Goal: Information Seeking & Learning: Learn about a topic

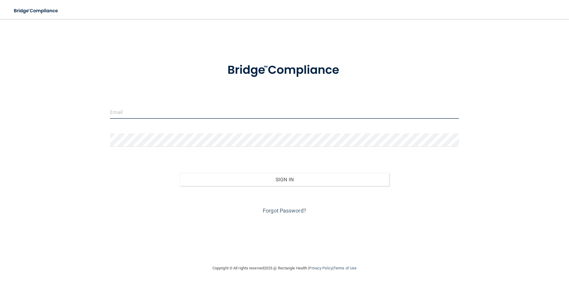
click at [197, 113] on input "email" at bounding box center [284, 111] width 349 height 13
type input "om.wdsd@wavedp.com"
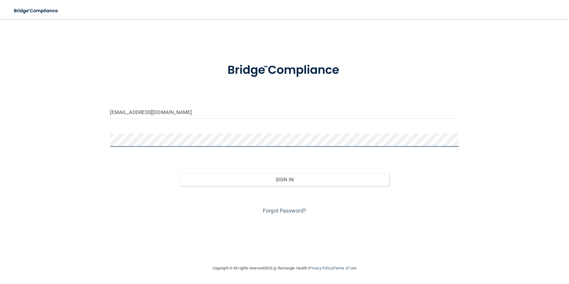
click at [180, 173] on button "Sign In" at bounding box center [284, 179] width 209 height 13
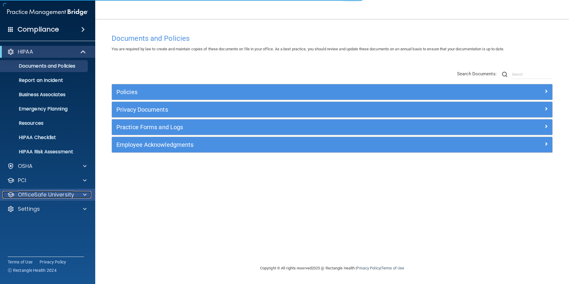
click at [80, 197] on div at bounding box center [83, 194] width 15 height 7
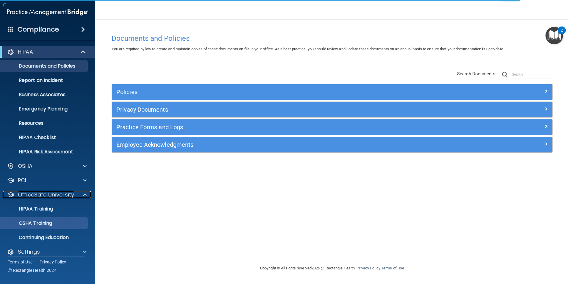
scroll to position [6, 0]
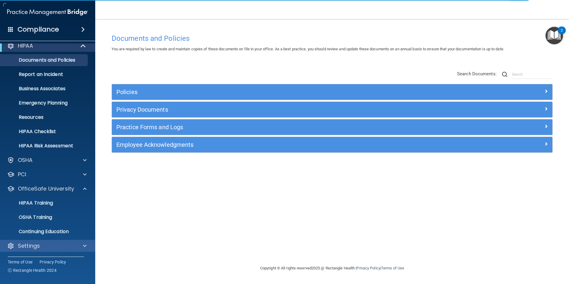
click at [59, 250] on div "Settings" at bounding box center [47, 246] width 95 height 12
click at [58, 246] on div "Settings" at bounding box center [40, 245] width 74 height 7
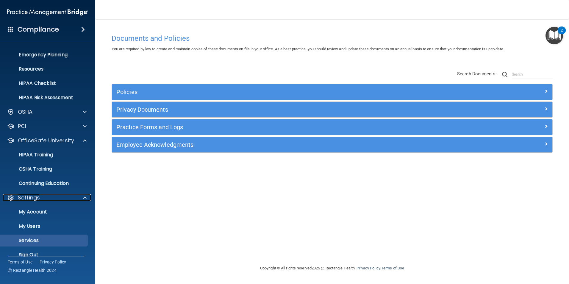
scroll to position [63, 0]
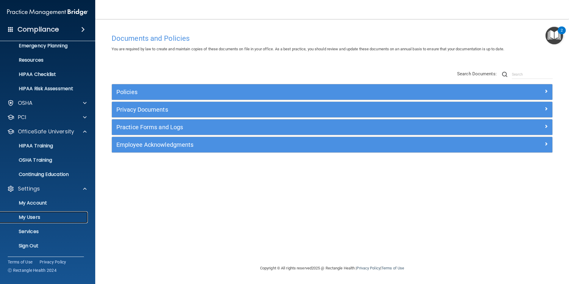
click at [38, 215] on p "My Users" at bounding box center [44, 217] width 81 height 6
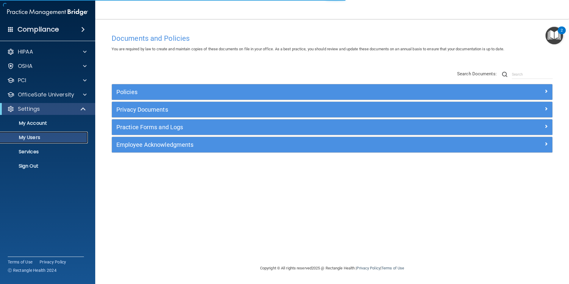
select select "20"
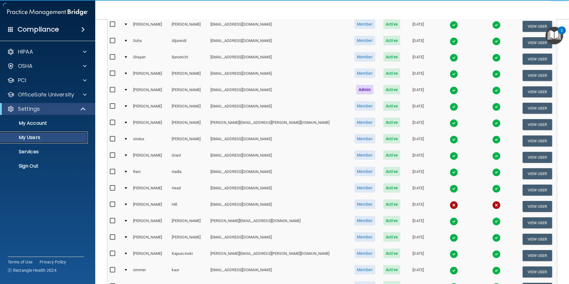
scroll to position [89, 0]
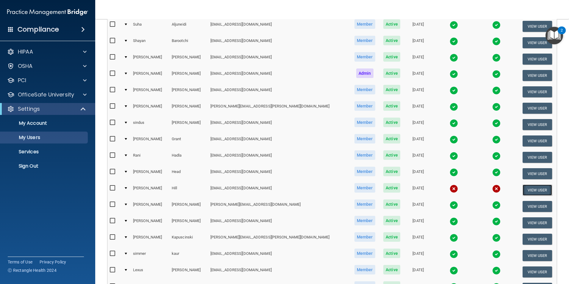
click at [535, 188] on button "View User" at bounding box center [536, 189] width 29 height 11
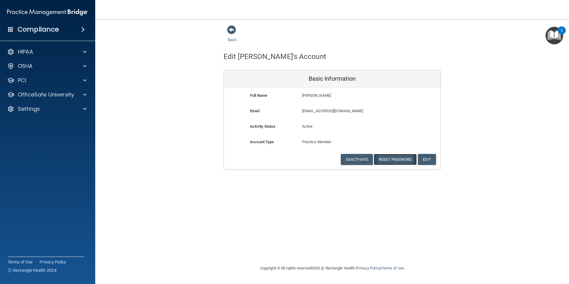
click at [383, 159] on button "Reset Password" at bounding box center [395, 159] width 43 height 11
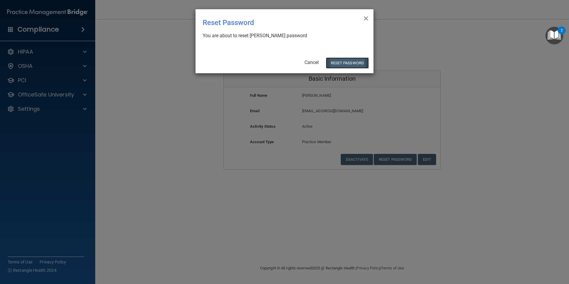
click at [346, 67] on button "Reset Password" at bounding box center [347, 62] width 43 height 11
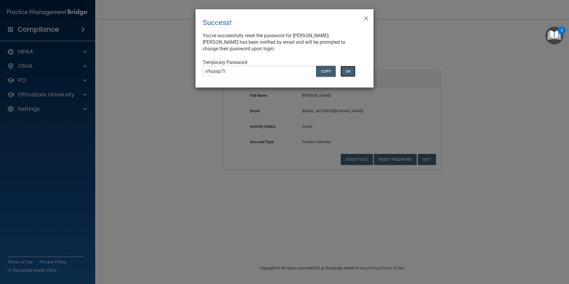
click at [354, 70] on button "OK" at bounding box center [347, 71] width 15 height 11
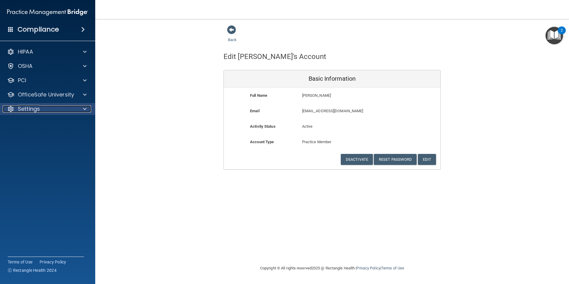
click at [40, 110] on div "Settings" at bounding box center [40, 108] width 74 height 7
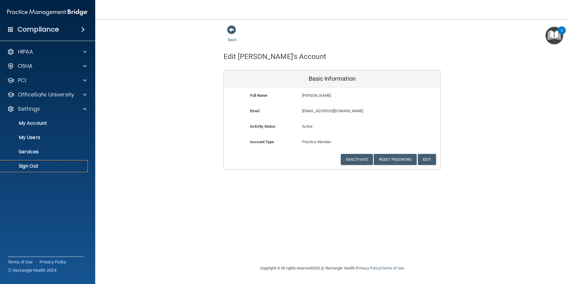
click at [42, 166] on p "Sign Out" at bounding box center [44, 166] width 81 height 6
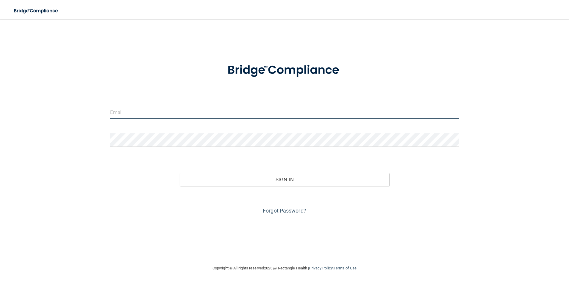
click at [255, 109] on input "email" at bounding box center [284, 111] width 349 height 13
type input "[EMAIL_ADDRESS][DOMAIN_NAME]"
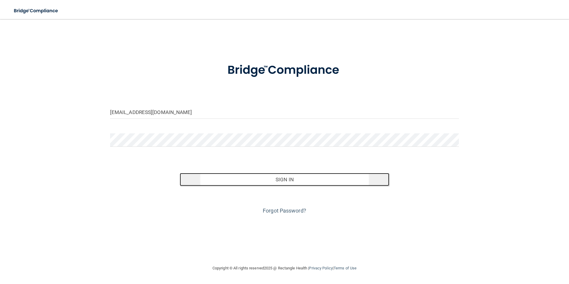
click at [247, 173] on button "Sign In" at bounding box center [284, 179] width 209 height 13
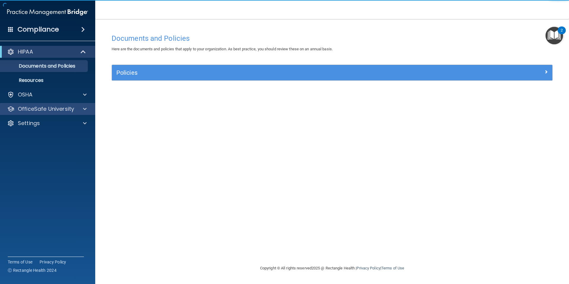
click at [32, 104] on div "OfficeSafe University" at bounding box center [47, 109] width 95 height 12
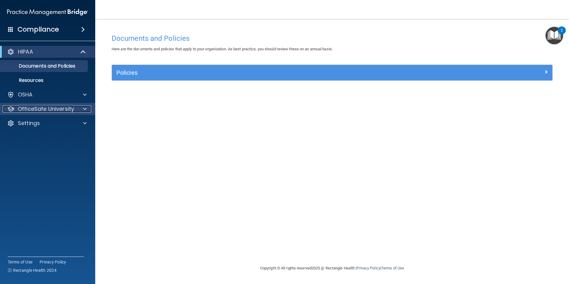
click at [35, 109] on p "OfficeSafe University" at bounding box center [46, 108] width 56 height 7
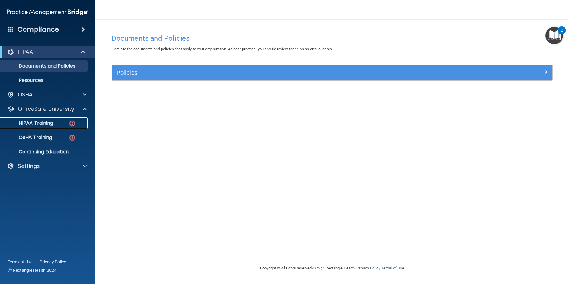
click at [60, 124] on div "HIPAA Training" at bounding box center [44, 123] width 81 height 6
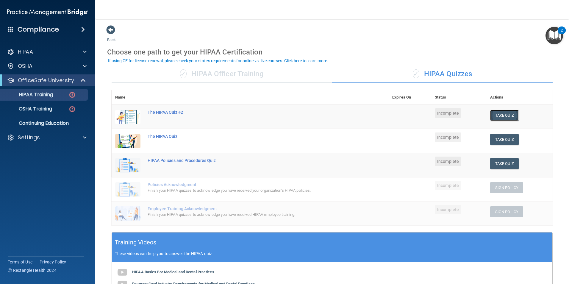
click at [504, 119] on button "Take Quiz" at bounding box center [504, 115] width 29 height 11
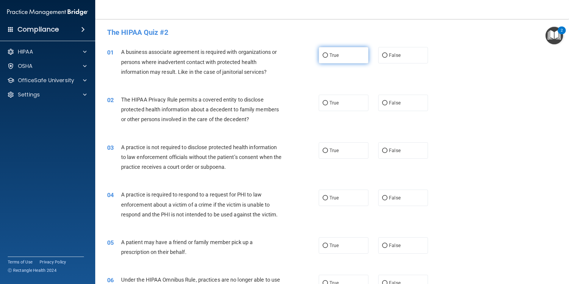
click at [322, 56] on input "True" at bounding box center [324, 55] width 5 height 4
radio input "true"
click at [323, 103] on input "True" at bounding box center [324, 103] width 5 height 4
radio input "true"
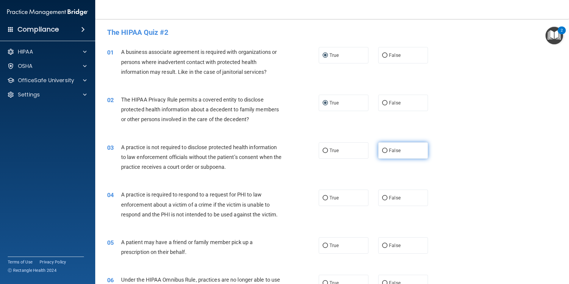
click at [383, 150] on input "False" at bounding box center [384, 150] width 5 height 4
radio input "true"
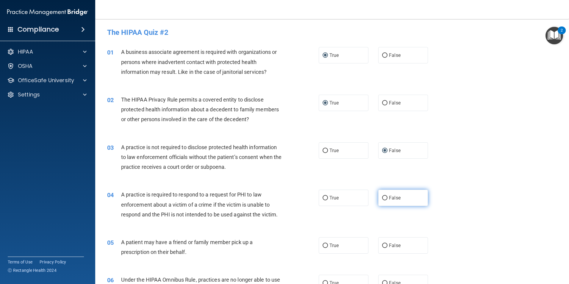
click at [383, 198] on input "False" at bounding box center [384, 198] width 5 height 4
radio input "true"
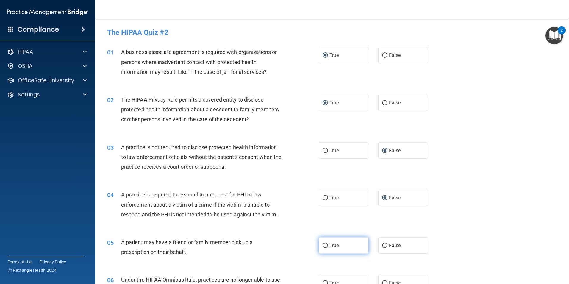
click at [323, 243] on input "True" at bounding box center [324, 245] width 5 height 4
radio input "true"
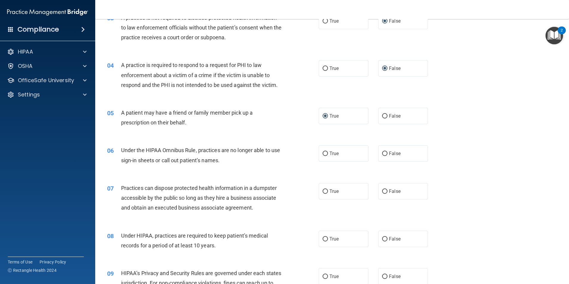
scroll to position [138, 0]
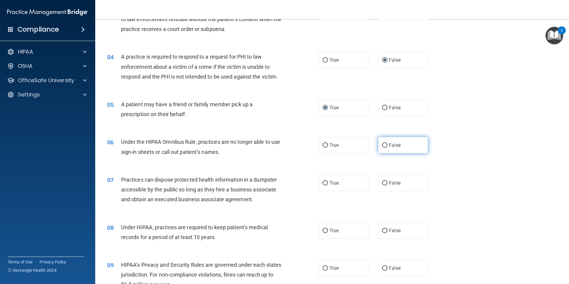
click at [382, 147] on input "False" at bounding box center [384, 145] width 5 height 4
radio input "true"
click at [382, 145] on input "False" at bounding box center [384, 145] width 5 height 4
click at [384, 143] on input "False" at bounding box center [384, 145] width 5 height 4
click at [384, 181] on input "False" at bounding box center [384, 183] width 5 height 4
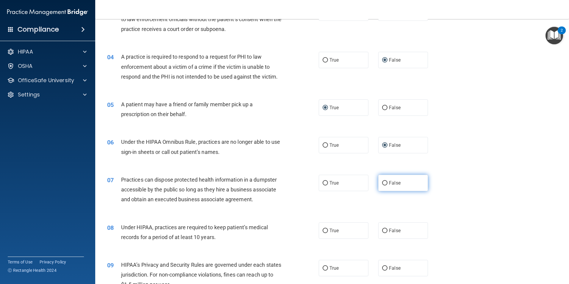
radio input "true"
click at [383, 233] on label "False" at bounding box center [403, 230] width 50 height 16
click at [383, 233] on input "False" at bounding box center [384, 230] width 5 height 4
radio input "true"
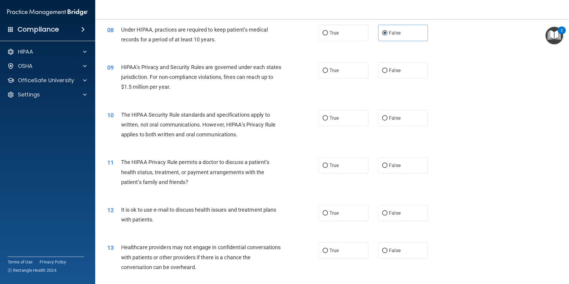
scroll to position [337, 0]
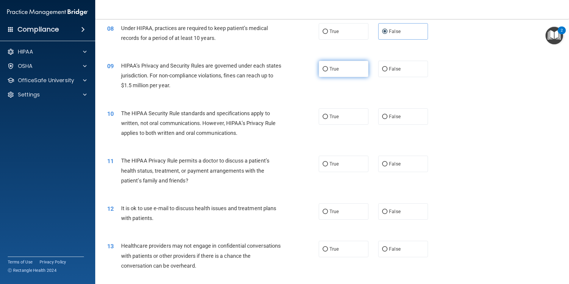
click at [324, 70] on input "True" at bounding box center [324, 69] width 5 height 4
radio input "true"
click at [382, 115] on input "False" at bounding box center [384, 116] width 5 height 4
radio input "true"
click at [324, 117] on input "True" at bounding box center [324, 116] width 5 height 4
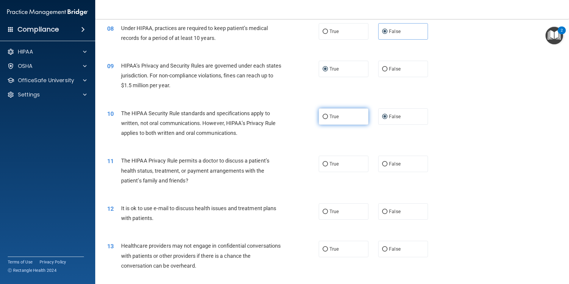
radio input "true"
radio input "false"
click at [332, 161] on span "True" at bounding box center [333, 164] width 9 height 6
click at [328, 162] on input "True" at bounding box center [324, 164] width 5 height 4
radio input "true"
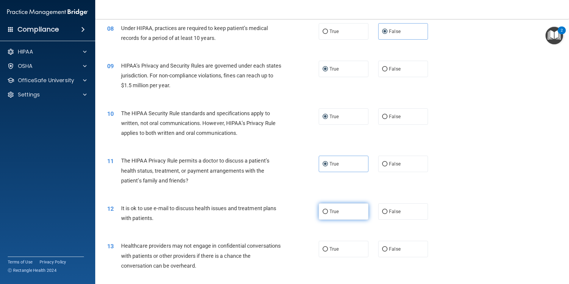
click at [322, 210] on input "True" at bounding box center [324, 211] width 5 height 4
radio input "true"
click at [389, 212] on span "False" at bounding box center [395, 211] width 12 height 6
click at [387, 212] on input "False" at bounding box center [384, 211] width 5 height 4
radio input "true"
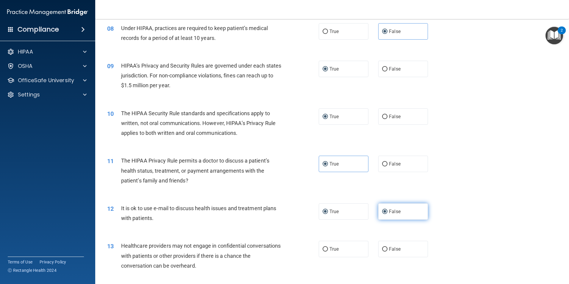
radio input "false"
drag, startPoint x: 322, startPoint y: 249, endPoint x: 329, endPoint y: 249, distance: 6.6
click at [325, 249] on input "True" at bounding box center [324, 249] width 5 height 4
radio input "true"
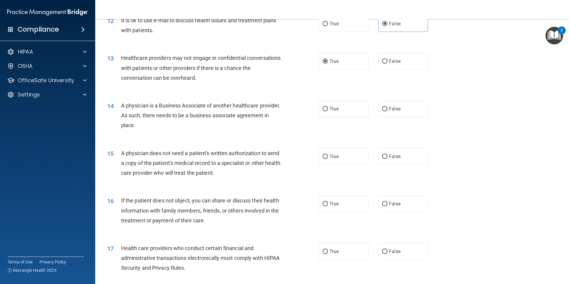
scroll to position [533, 0]
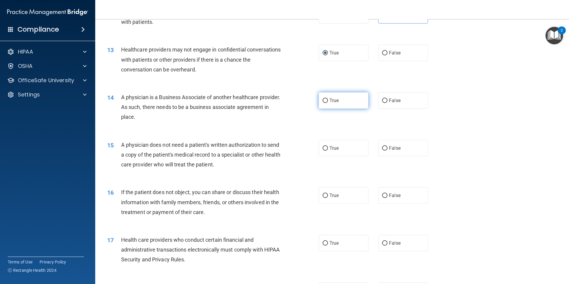
click at [329, 98] on span "True" at bounding box center [333, 101] width 9 height 6
click at [328, 98] on input "True" at bounding box center [324, 100] width 5 height 4
radio input "true"
click at [322, 147] on input "True" at bounding box center [324, 148] width 5 height 4
radio input "true"
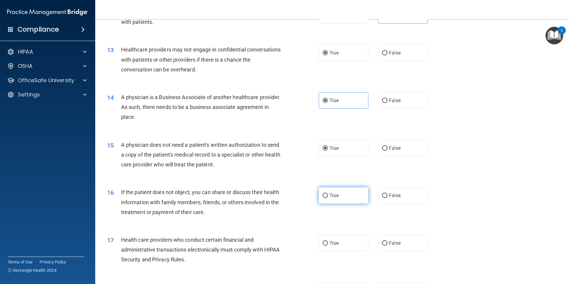
click at [325, 195] on input "True" at bounding box center [324, 195] width 5 height 4
radio input "true"
click at [323, 242] on input "True" at bounding box center [324, 243] width 5 height 4
radio input "true"
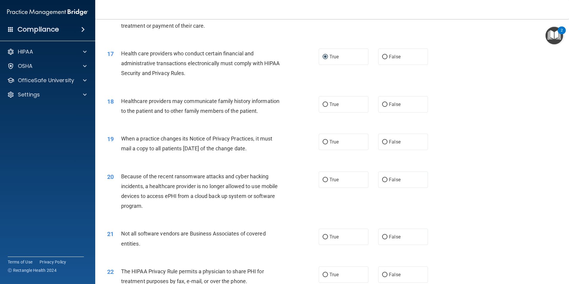
scroll to position [724, 0]
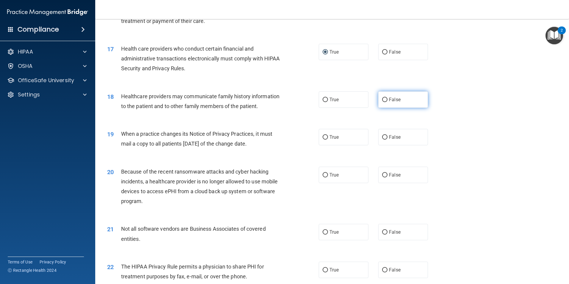
click at [382, 98] on input "False" at bounding box center [384, 100] width 5 height 4
radio input "true"
click at [319, 136] on label "True" at bounding box center [344, 137] width 50 height 16
click at [322, 136] on input "True" at bounding box center [324, 137] width 5 height 4
radio input "true"
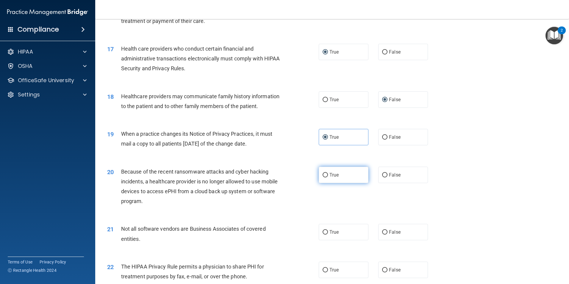
click at [325, 176] on input "True" at bounding box center [324, 175] width 5 height 4
radio input "true"
click at [333, 231] on span "True" at bounding box center [333, 232] width 9 height 6
click at [328, 231] on input "True" at bounding box center [324, 232] width 5 height 4
radio input "true"
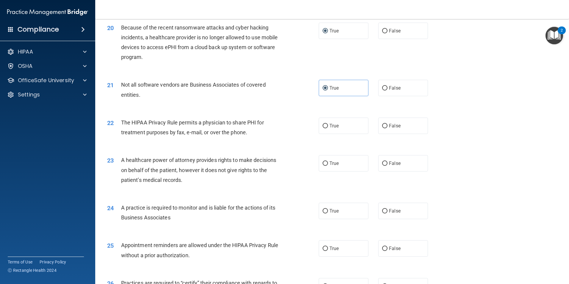
scroll to position [890, 0]
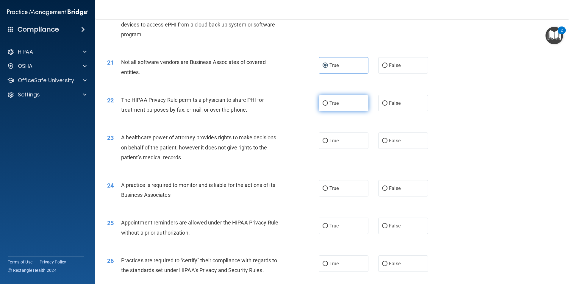
click at [334, 106] on label "True" at bounding box center [344, 103] width 50 height 16
click at [328, 106] on input "True" at bounding box center [324, 103] width 5 height 4
radio input "true"
click at [322, 142] on input "True" at bounding box center [324, 141] width 5 height 4
radio input "true"
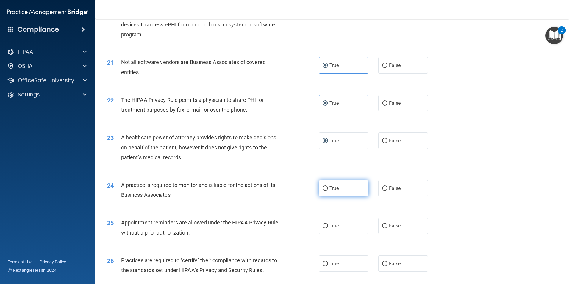
click at [332, 188] on span "True" at bounding box center [333, 188] width 9 height 6
click at [328, 188] on input "True" at bounding box center [324, 188] width 5 height 4
radio input "true"
drag, startPoint x: 389, startPoint y: 223, endPoint x: 392, endPoint y: 226, distance: 4.0
click at [390, 226] on span "False" at bounding box center [395, 226] width 12 height 6
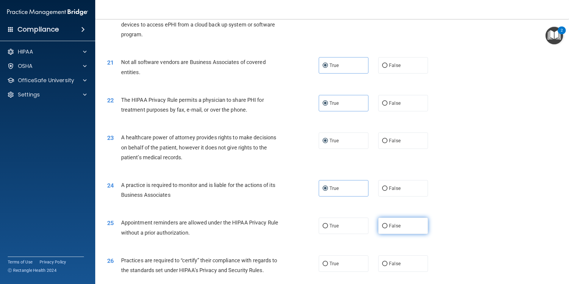
click at [387, 226] on input "False" at bounding box center [384, 226] width 5 height 4
radio input "true"
click at [320, 266] on label "True" at bounding box center [344, 263] width 50 height 16
click at [322, 266] on input "True" at bounding box center [324, 263] width 5 height 4
radio input "true"
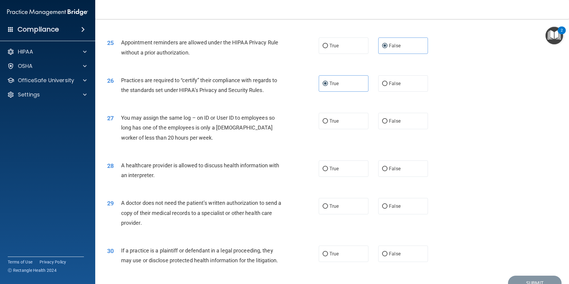
scroll to position [1101, 0]
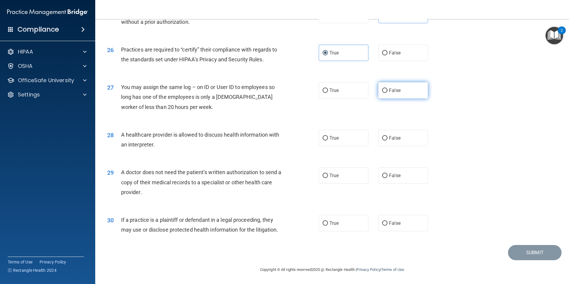
click at [382, 92] on input "False" at bounding box center [384, 90] width 5 height 4
radio input "true"
click at [383, 137] on input "False" at bounding box center [384, 138] width 5 height 4
radio input "true"
click at [326, 175] on label "True" at bounding box center [344, 175] width 50 height 16
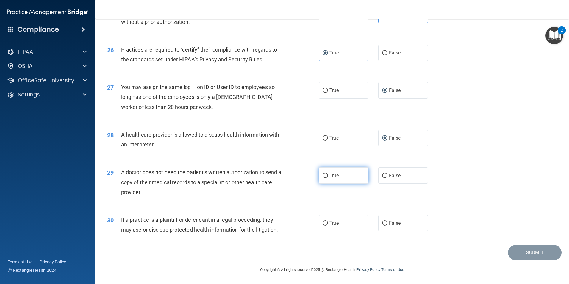
click at [326, 175] on input "True" at bounding box center [324, 175] width 5 height 4
radio input "true"
click at [378, 220] on label "False" at bounding box center [403, 223] width 50 height 16
click at [382, 221] on input "False" at bounding box center [384, 223] width 5 height 4
radio input "true"
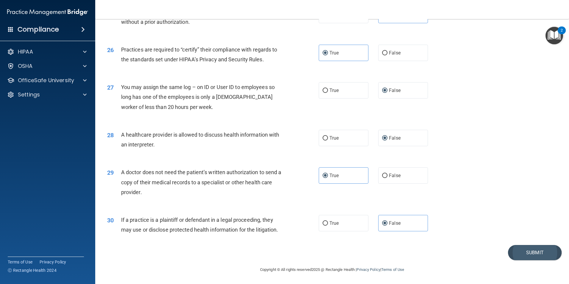
drag, startPoint x: 539, startPoint y: 243, endPoint x: 532, endPoint y: 247, distance: 7.6
click at [538, 244] on div "30 If a practice is a plaintiff or defendant in a legal proceeding, they may us…" at bounding box center [332, 225] width 459 height 37
click at [528, 252] on button "Submit" at bounding box center [535, 252] width 54 height 15
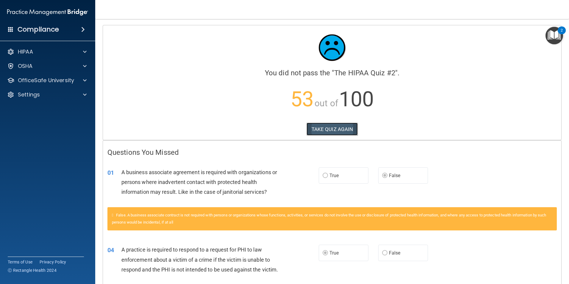
click at [336, 130] on button "TAKE QUIZ AGAIN" at bounding box center [331, 129] width 51 height 13
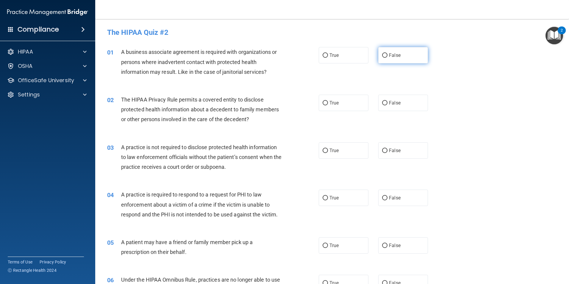
click at [396, 54] on span "False" at bounding box center [395, 55] width 12 height 6
click at [387, 54] on input "False" at bounding box center [384, 55] width 5 height 4
radio input "true"
click at [329, 102] on span "True" at bounding box center [333, 103] width 9 height 6
click at [328, 102] on input "True" at bounding box center [324, 103] width 5 height 4
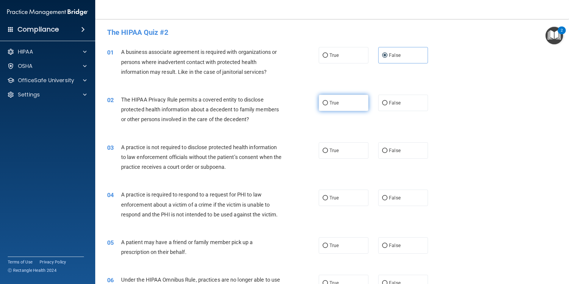
radio input "true"
click at [357, 157] on label "True" at bounding box center [344, 150] width 50 height 16
click at [328, 153] on input "True" at bounding box center [324, 150] width 5 height 4
radio input "true"
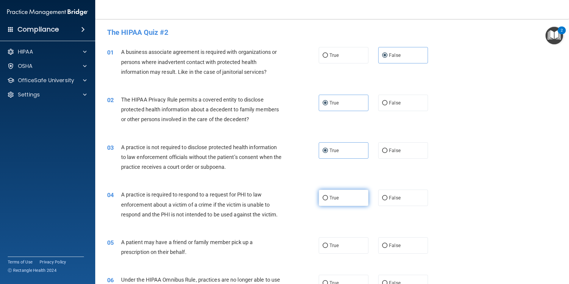
click at [341, 192] on label "True" at bounding box center [344, 197] width 50 height 16
click at [328, 196] on input "True" at bounding box center [324, 198] width 5 height 4
radio input "true"
drag, startPoint x: 322, startPoint y: 244, endPoint x: 325, endPoint y: 246, distance: 3.3
click at [323, 246] on input "True" at bounding box center [324, 245] width 5 height 4
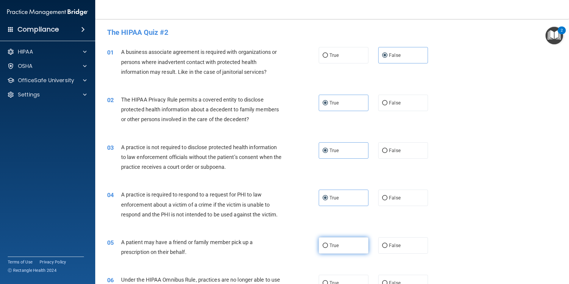
radio input "true"
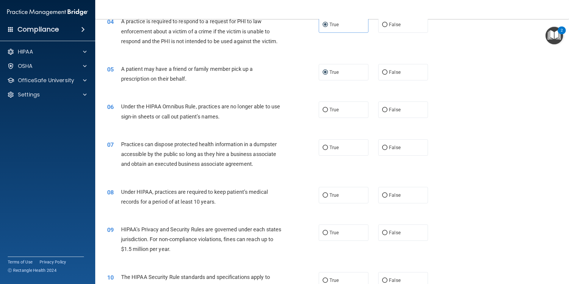
scroll to position [181, 0]
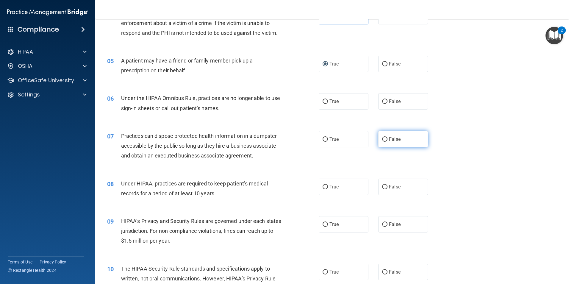
click at [381, 142] on label "False" at bounding box center [403, 139] width 50 height 16
click at [382, 142] on input "False" at bounding box center [384, 139] width 5 height 4
radio input "true"
click at [375, 194] on div "True False" at bounding box center [378, 186] width 119 height 16
click at [397, 191] on label "False" at bounding box center [403, 186] width 50 height 16
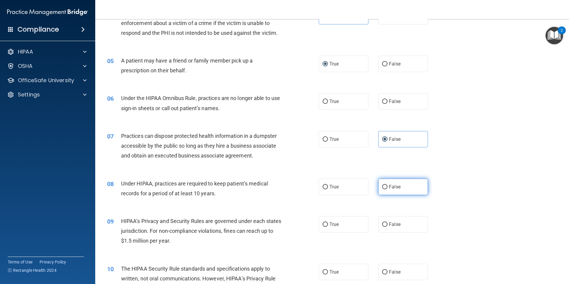
click at [385, 186] on label "False" at bounding box center [403, 186] width 50 height 16
click at [385, 186] on input "False" at bounding box center [384, 187] width 5 height 4
radio input "true"
drag, startPoint x: 334, startPoint y: 226, endPoint x: 342, endPoint y: 231, distance: 9.1
click at [334, 228] on label "True" at bounding box center [344, 224] width 50 height 16
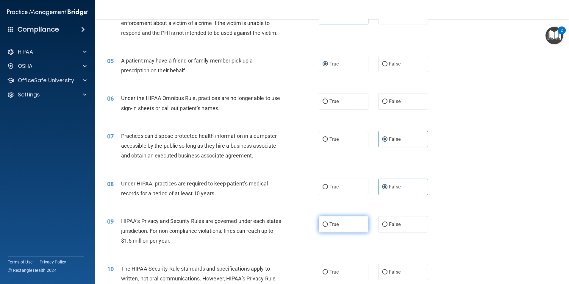
click at [328, 227] on input "True" at bounding box center [324, 224] width 5 height 4
radio input "true"
click at [389, 274] on span "False" at bounding box center [395, 272] width 12 height 6
click at [387, 274] on input "False" at bounding box center [384, 272] width 5 height 4
radio input "true"
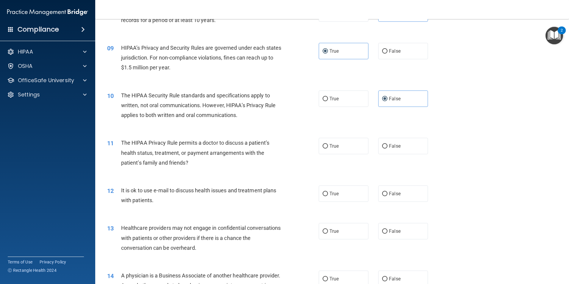
scroll to position [359, 0]
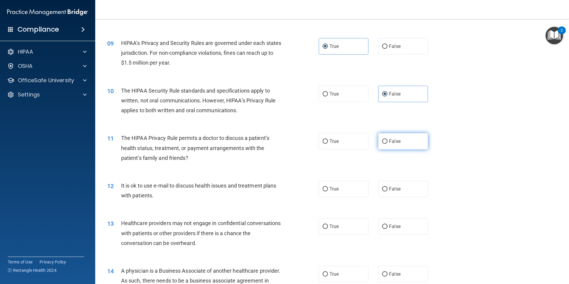
click at [414, 139] on label "False" at bounding box center [403, 141] width 50 height 16
click at [387, 139] on input "False" at bounding box center [384, 141] width 5 height 4
radio input "true"
click at [348, 189] on label "True" at bounding box center [344, 189] width 50 height 16
click at [328, 189] on input "True" at bounding box center [324, 189] width 5 height 4
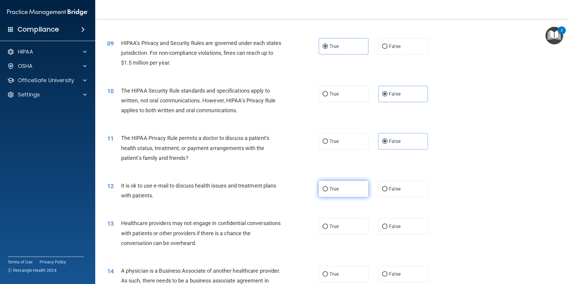
radio input "true"
click at [369, 228] on div "True False" at bounding box center [378, 226] width 119 height 16
click at [338, 224] on label "True" at bounding box center [344, 226] width 50 height 16
click at [328, 224] on input "True" at bounding box center [324, 226] width 5 height 4
radio input "true"
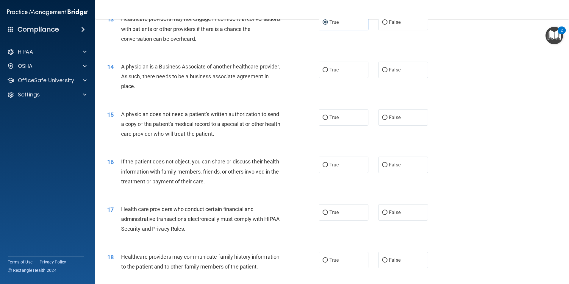
scroll to position [567, 0]
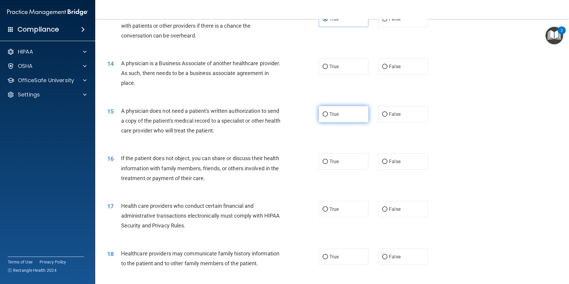
drag, startPoint x: 329, startPoint y: 117, endPoint x: 338, endPoint y: 117, distance: 9.2
click at [330, 117] on label "True" at bounding box center [344, 114] width 50 height 16
click at [328, 117] on input "True" at bounding box center [324, 114] width 5 height 4
radio input "true"
click at [328, 70] on label "True" at bounding box center [344, 66] width 50 height 16
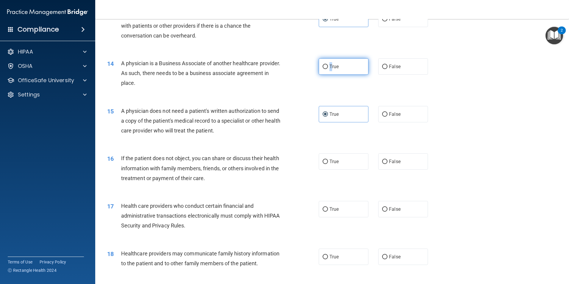
drag, startPoint x: 328, startPoint y: 70, endPoint x: 321, endPoint y: 65, distance: 8.3
click at [322, 65] on input "True" at bounding box center [324, 67] width 5 height 4
radio input "true"
click at [319, 163] on label "True" at bounding box center [344, 161] width 50 height 16
click at [322, 163] on input "True" at bounding box center [324, 161] width 5 height 4
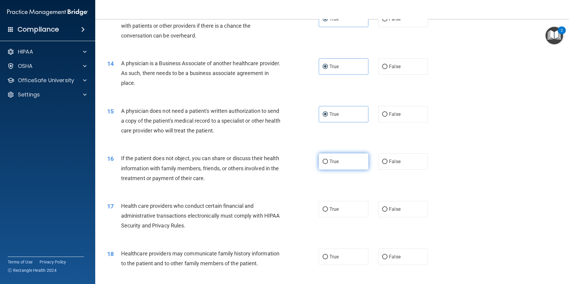
radio input "true"
click at [383, 210] on input "False" at bounding box center [384, 209] width 5 height 4
radio input "true"
click at [326, 209] on label "True" at bounding box center [344, 209] width 50 height 16
click at [326, 209] on input "True" at bounding box center [324, 209] width 5 height 4
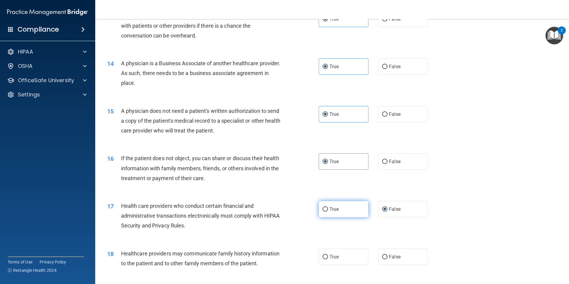
radio input "true"
radio input "false"
click at [379, 259] on label "False" at bounding box center [403, 256] width 50 height 16
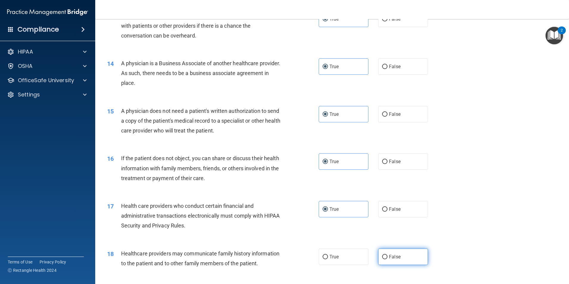
click at [382, 256] on input "False" at bounding box center [384, 257] width 5 height 4
radio input "true"
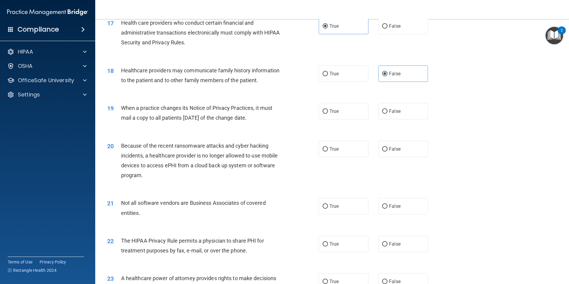
scroll to position [754, 0]
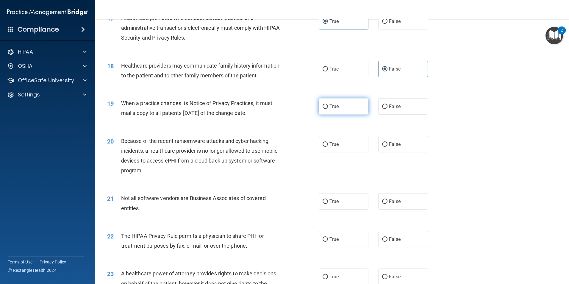
click at [320, 109] on label "True" at bounding box center [344, 106] width 50 height 16
click at [322, 109] on input "True" at bounding box center [324, 106] width 5 height 4
radio input "true"
click at [322, 142] on input "True" at bounding box center [324, 144] width 5 height 4
radio input "true"
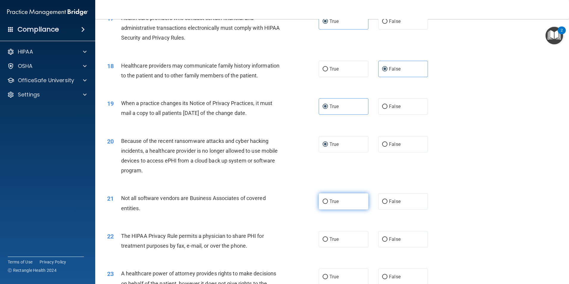
click at [319, 200] on label "True" at bounding box center [344, 201] width 50 height 16
click at [322, 200] on input "True" at bounding box center [324, 201] width 5 height 4
radio input "true"
click at [323, 245] on label "True" at bounding box center [344, 239] width 50 height 16
click at [323, 241] on input "True" at bounding box center [324, 239] width 5 height 4
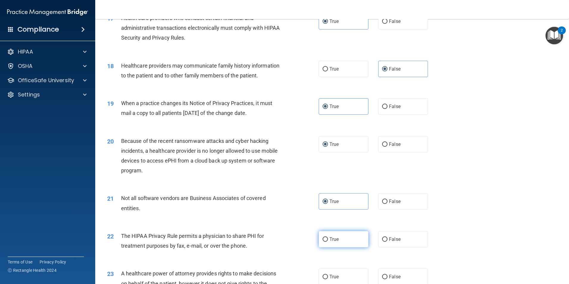
radio input "true"
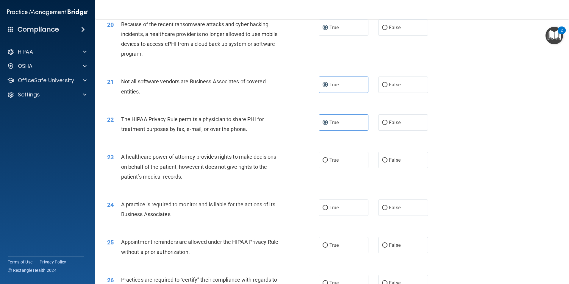
scroll to position [905, 0]
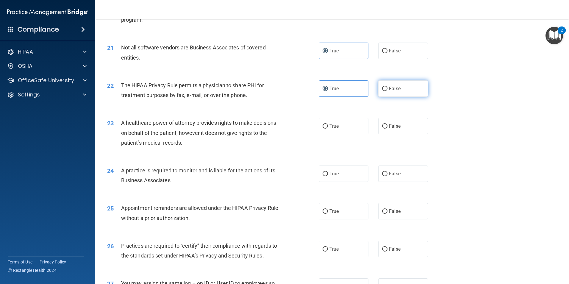
drag, startPoint x: 383, startPoint y: 86, endPoint x: 383, endPoint y: 90, distance: 4.5
click at [383, 87] on input "False" at bounding box center [384, 89] width 5 height 4
radio input "true"
radio input "false"
click at [327, 129] on label "True" at bounding box center [344, 126] width 50 height 16
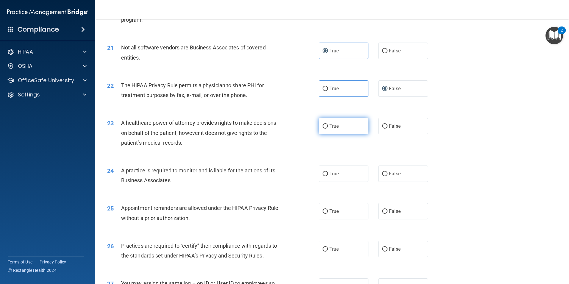
click at [327, 128] on input "True" at bounding box center [324, 126] width 5 height 4
radio input "true"
click at [327, 175] on label "True" at bounding box center [344, 173] width 50 height 16
click at [327, 175] on input "True" at bounding box center [324, 174] width 5 height 4
radio input "true"
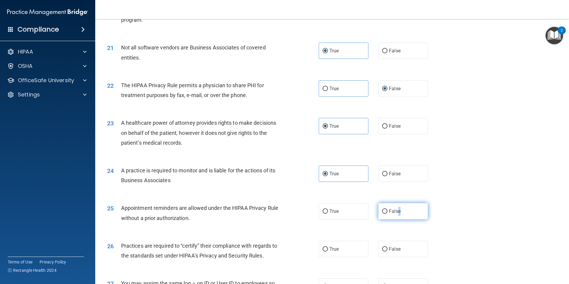
click at [397, 211] on span "False" at bounding box center [395, 211] width 12 height 6
click at [383, 212] on input "False" at bounding box center [384, 211] width 5 height 4
radio input "true"
click at [323, 250] on input "True" at bounding box center [324, 249] width 5 height 4
radio input "true"
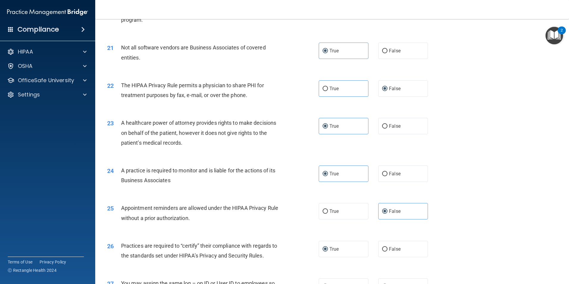
drag, startPoint x: 564, startPoint y: 208, endPoint x: 562, endPoint y: 224, distance: 16.2
click at [562, 224] on main "- The HIPAA Quiz #2 This quiz doesn’t expire until . Are you sure you want to t…" at bounding box center [331, 151] width 473 height 265
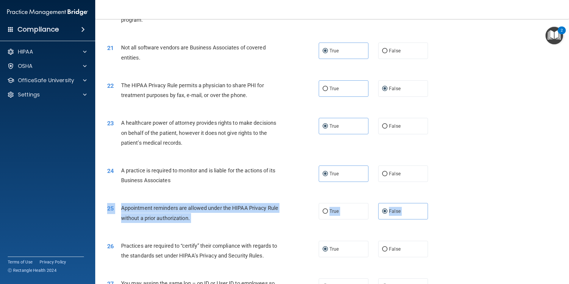
drag, startPoint x: 563, startPoint y: 230, endPoint x: 565, endPoint y: 246, distance: 16.2
click at [565, 246] on main "- The HIPAA Quiz #2 This quiz doesn’t expire until . Are you sure you want to t…" at bounding box center [331, 151] width 473 height 265
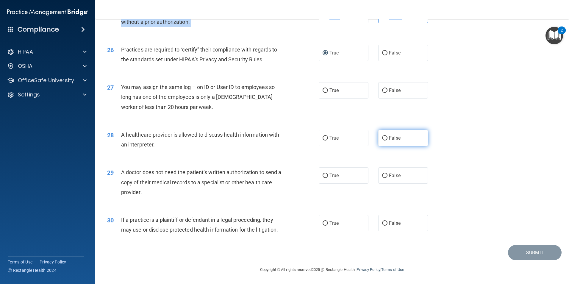
click at [382, 138] on input "False" at bounding box center [384, 138] width 5 height 4
radio input "true"
click at [383, 91] on input "False" at bounding box center [384, 90] width 5 height 4
radio input "true"
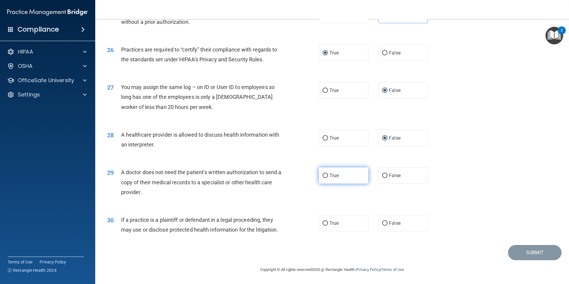
click at [328, 183] on label "True" at bounding box center [344, 175] width 50 height 16
click at [328, 178] on input "True" at bounding box center [324, 175] width 5 height 4
radio input "true"
click at [325, 223] on input "True" at bounding box center [324, 223] width 5 height 4
radio input "true"
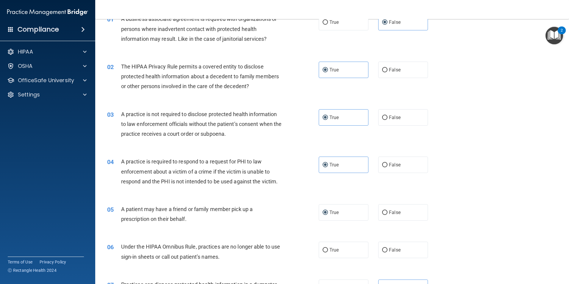
scroll to position [0, 0]
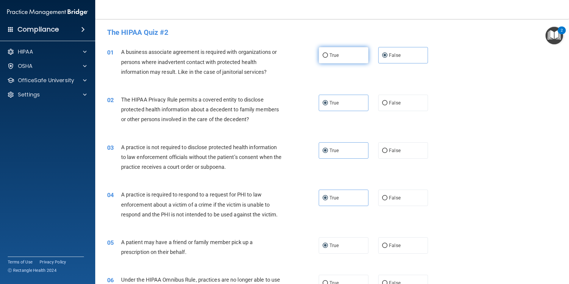
click at [337, 59] on label "True" at bounding box center [344, 55] width 50 height 16
click at [328, 58] on input "True" at bounding box center [324, 55] width 5 height 4
radio input "true"
radio input "false"
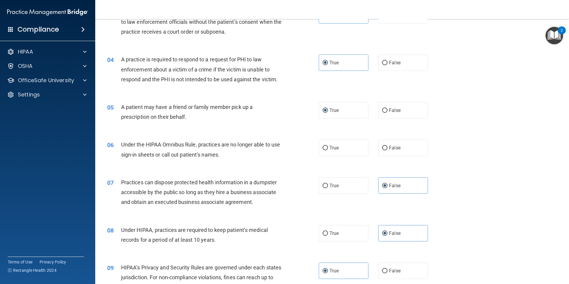
scroll to position [151, 0]
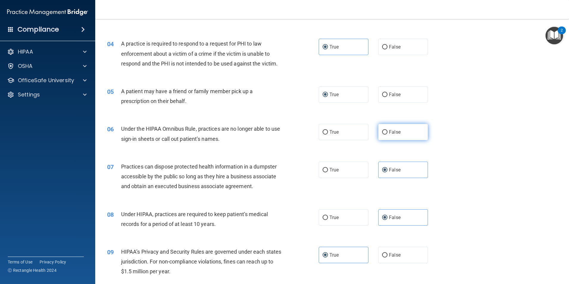
click at [383, 130] on input "False" at bounding box center [384, 132] width 5 height 4
radio input "true"
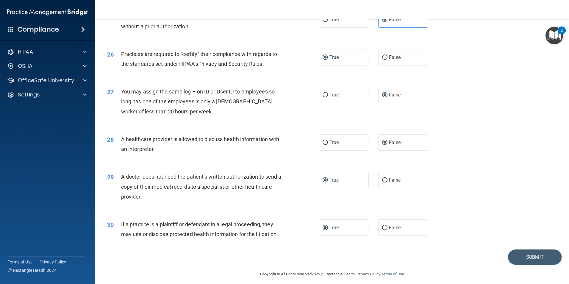
scroll to position [1101, 0]
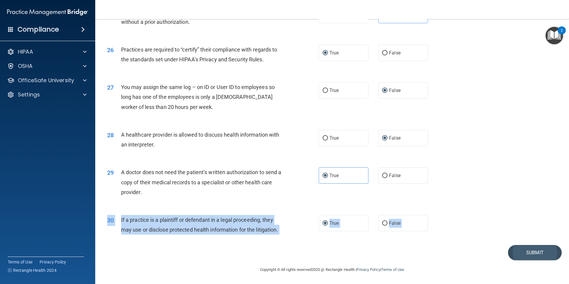
drag, startPoint x: 549, startPoint y: 243, endPoint x: 545, endPoint y: 246, distance: 4.8
click at [545, 247] on button "Submit" at bounding box center [535, 252] width 54 height 15
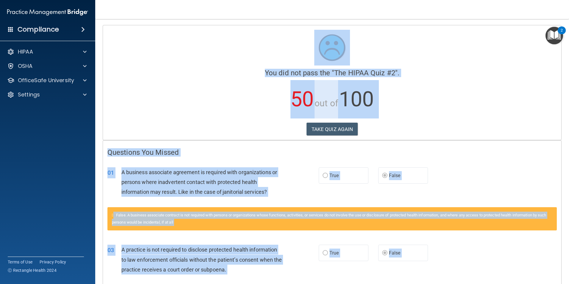
click at [488, 55] on div at bounding box center [331, 48] width 449 height 36
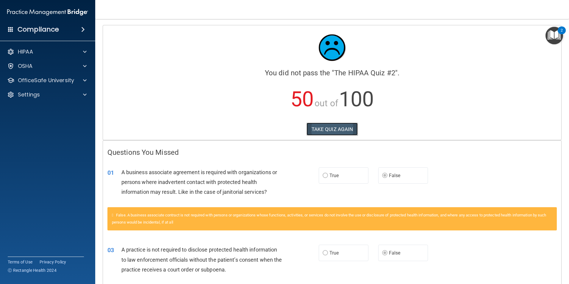
click at [330, 129] on button "TAKE QUIZ AGAIN" at bounding box center [331, 129] width 51 height 13
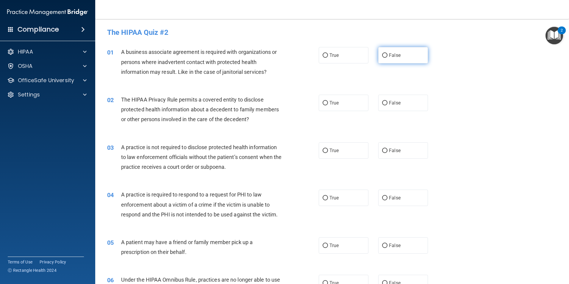
click at [385, 56] on label "False" at bounding box center [403, 55] width 50 height 16
click at [385, 56] on input "False" at bounding box center [384, 55] width 5 height 4
radio input "true"
click at [324, 101] on input "True" at bounding box center [324, 103] width 5 height 4
radio input "true"
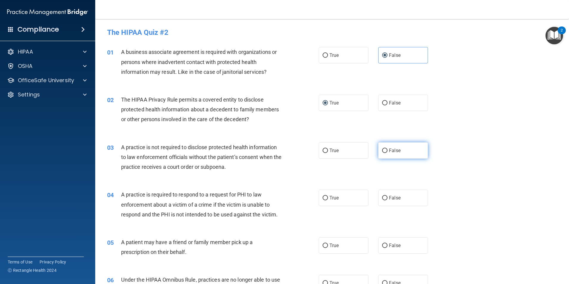
click at [382, 149] on input "False" at bounding box center [384, 150] width 5 height 4
radio input "true"
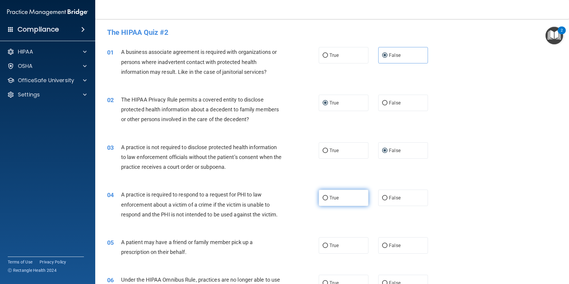
click at [320, 195] on label "True" at bounding box center [344, 197] width 50 height 16
click at [322, 196] on input "True" at bounding box center [324, 198] width 5 height 4
radio input "true"
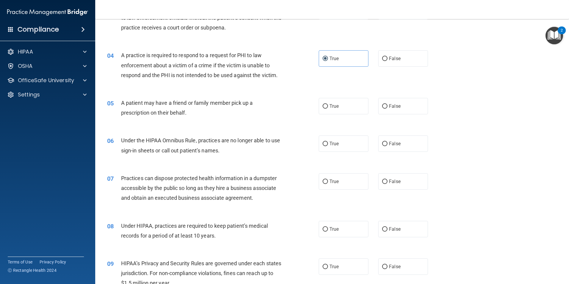
scroll to position [133, 0]
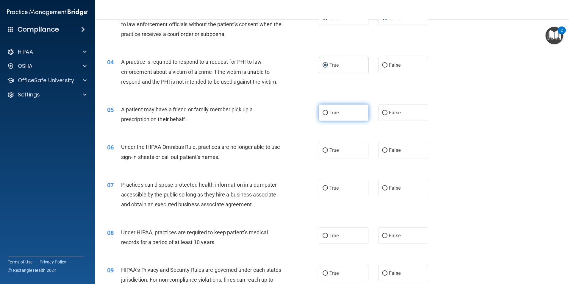
click at [324, 111] on input "True" at bounding box center [324, 113] width 5 height 4
radio input "true"
drag, startPoint x: 331, startPoint y: 144, endPoint x: 330, endPoint y: 148, distance: 3.7
click at [330, 148] on label "True" at bounding box center [344, 150] width 50 height 16
drag, startPoint x: 330, startPoint y: 148, endPoint x: 323, endPoint y: 146, distance: 7.3
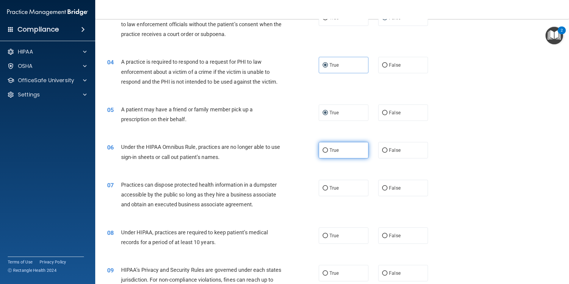
click at [323, 146] on label "True" at bounding box center [344, 150] width 50 height 16
click at [323, 148] on input "True" at bounding box center [324, 150] width 5 height 4
radio input "true"
click at [389, 188] on span "False" at bounding box center [395, 188] width 12 height 6
click at [387, 188] on input "False" at bounding box center [384, 188] width 5 height 4
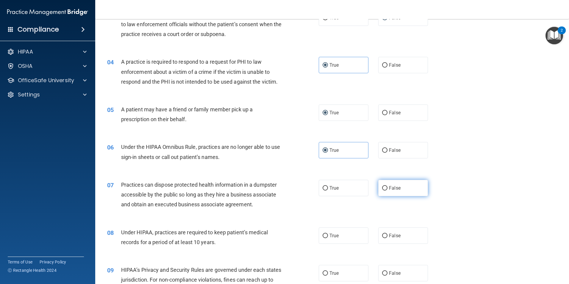
radio input "true"
click at [384, 237] on input "False" at bounding box center [384, 235] width 5 height 4
radio input "true"
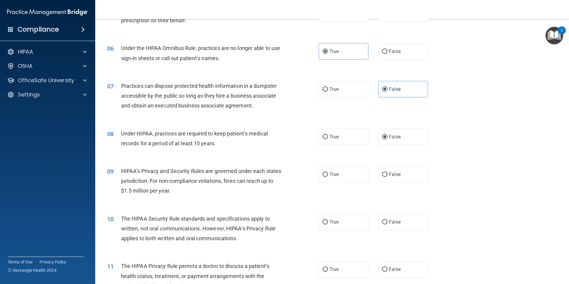
scroll to position [252, 0]
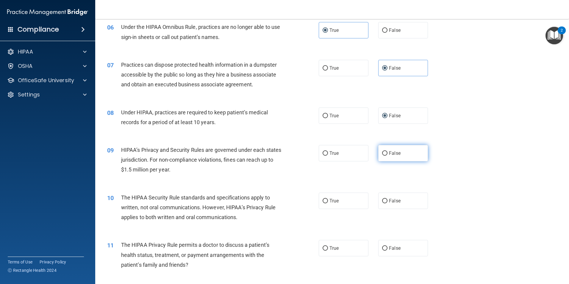
drag, startPoint x: 386, startPoint y: 153, endPoint x: 381, endPoint y: 154, distance: 4.6
click at [381, 154] on label "False" at bounding box center [403, 153] width 50 height 16
click at [382, 155] on input "False" at bounding box center [384, 153] width 5 height 4
radio input "true"
drag, startPoint x: 319, startPoint y: 197, endPoint x: 320, endPoint y: 201, distance: 3.8
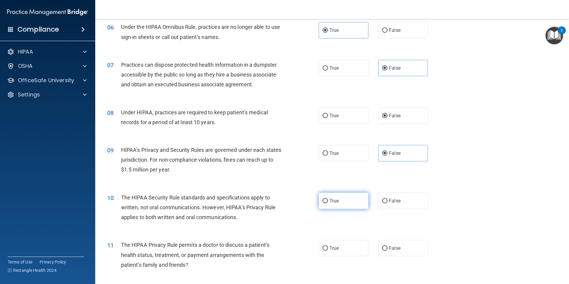
click at [319, 199] on label "True" at bounding box center [344, 200] width 50 height 16
click at [322, 199] on input "True" at bounding box center [324, 201] width 5 height 4
radio input "true"
click at [323, 251] on label "True" at bounding box center [344, 248] width 50 height 16
click at [323, 250] on input "True" at bounding box center [324, 248] width 5 height 4
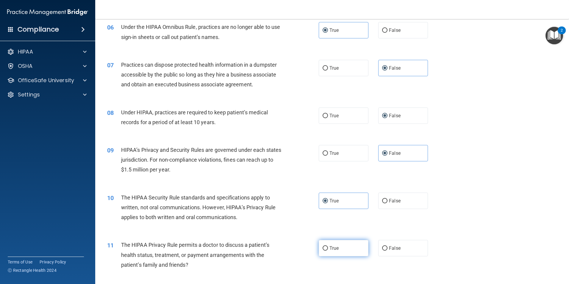
radio input "true"
click at [323, 248] on input "True" at bounding box center [324, 248] width 5 height 4
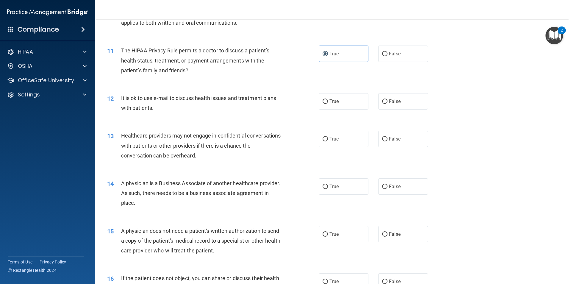
scroll to position [451, 0]
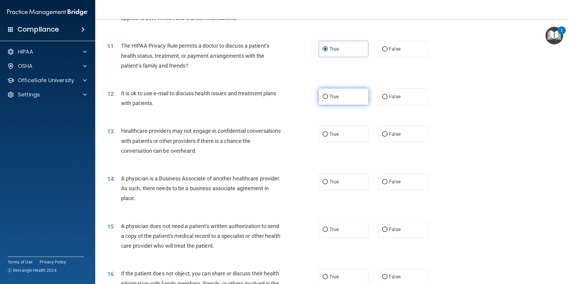
click at [323, 96] on input "True" at bounding box center [324, 97] width 5 height 4
radio input "true"
click at [382, 134] on input "False" at bounding box center [384, 134] width 5 height 4
radio input "true"
click at [382, 183] on input "False" at bounding box center [384, 182] width 5 height 4
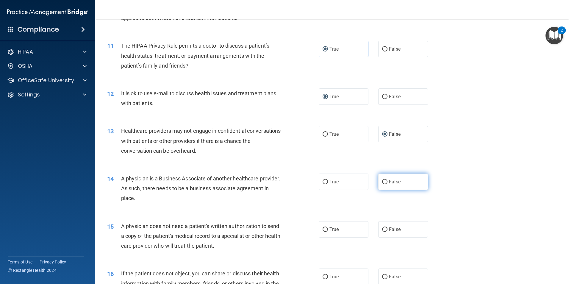
radio input "true"
click at [326, 226] on label "True" at bounding box center [344, 229] width 50 height 16
click at [326, 227] on input "True" at bounding box center [324, 229] width 5 height 4
radio input "true"
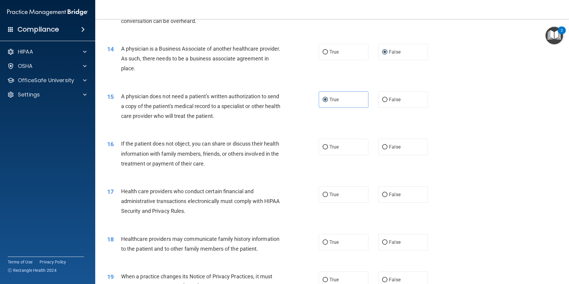
scroll to position [641, 0]
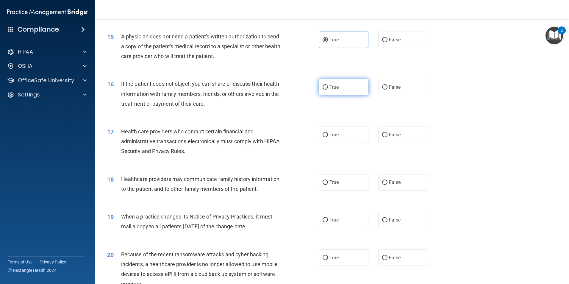
click at [322, 87] on input "True" at bounding box center [324, 87] width 5 height 4
radio input "true"
click at [329, 135] on span "True" at bounding box center [333, 135] width 9 height 6
click at [328, 135] on input "True" at bounding box center [324, 135] width 5 height 4
radio input "true"
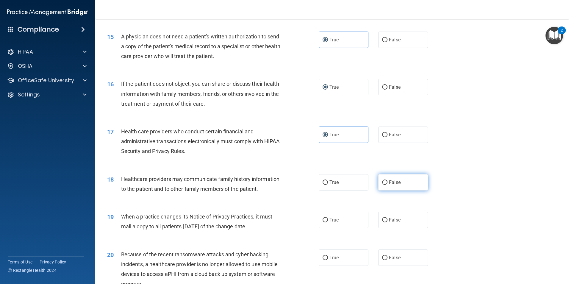
click at [389, 183] on span "False" at bounding box center [395, 182] width 12 height 6
click at [387, 183] on input "False" at bounding box center [384, 182] width 5 height 4
radio input "true"
click at [382, 221] on input "False" at bounding box center [384, 220] width 5 height 4
radio input "true"
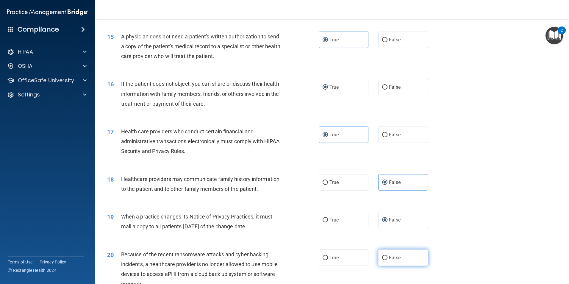
click at [383, 254] on label "False" at bounding box center [403, 257] width 50 height 16
click at [383, 255] on input "False" at bounding box center [384, 257] width 5 height 4
radio input "true"
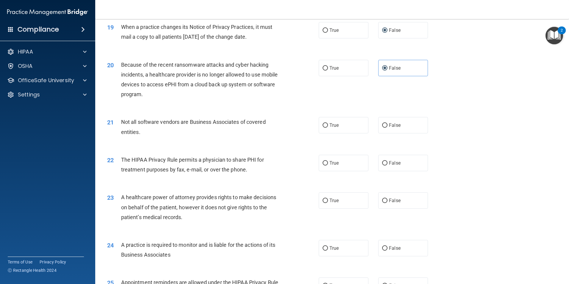
scroll to position [843, 0]
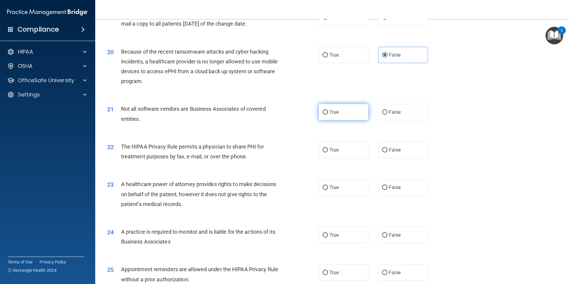
drag, startPoint x: 329, startPoint y: 113, endPoint x: 328, endPoint y: 117, distance: 4.0
click at [329, 114] on span "True" at bounding box center [333, 112] width 9 height 6
click at [328, 114] on input "True" at bounding box center [324, 112] width 5 height 4
radio input "true"
drag, startPoint x: 324, startPoint y: 150, endPoint x: 322, endPoint y: 152, distance: 3.4
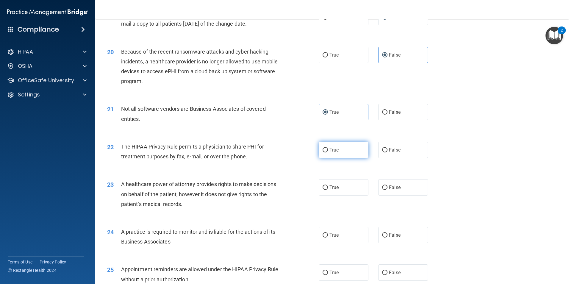
click at [322, 152] on label "True" at bounding box center [344, 150] width 50 height 16
click at [322, 152] on input "True" at bounding box center [324, 150] width 5 height 4
radio input "true"
click at [382, 189] on input "False" at bounding box center [384, 187] width 5 height 4
radio input "true"
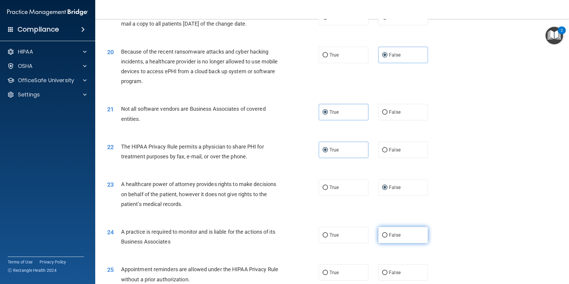
click at [382, 236] on input "False" at bounding box center [384, 235] width 5 height 4
radio input "true"
click at [324, 272] on input "True" at bounding box center [324, 272] width 5 height 4
radio input "true"
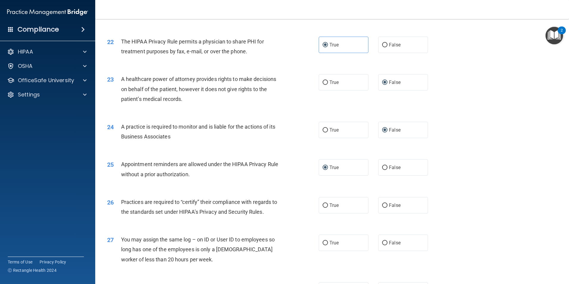
scroll to position [955, 0]
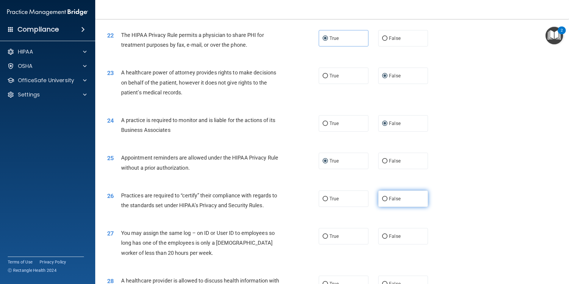
click at [382, 197] on input "False" at bounding box center [384, 199] width 5 height 4
radio input "true"
click at [386, 202] on label "False" at bounding box center [403, 198] width 50 height 16
click at [386, 201] on input "False" at bounding box center [384, 199] width 5 height 4
click at [326, 198] on label "True" at bounding box center [344, 198] width 50 height 16
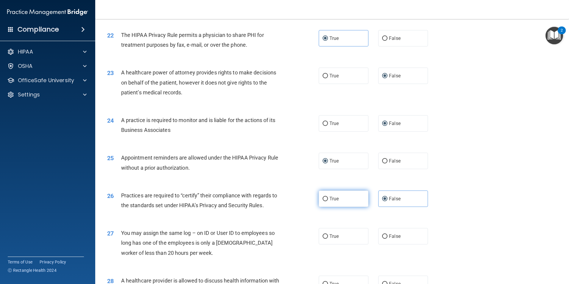
click at [326, 198] on input "True" at bounding box center [324, 199] width 5 height 4
radio input "true"
radio input "false"
click at [381, 233] on label "False" at bounding box center [403, 236] width 50 height 16
drag, startPoint x: 382, startPoint y: 234, endPoint x: 384, endPoint y: 237, distance: 3.6
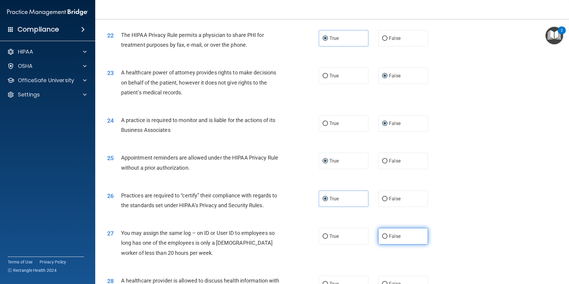
click at [384, 237] on input "False" at bounding box center [384, 236] width 5 height 4
radio input "true"
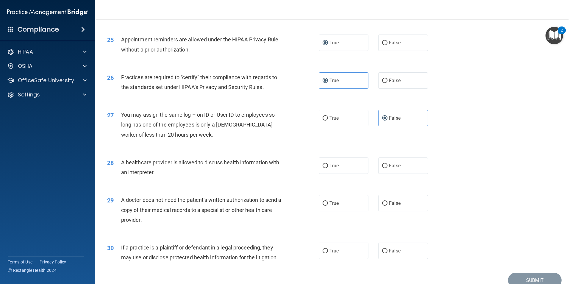
scroll to position [1081, 0]
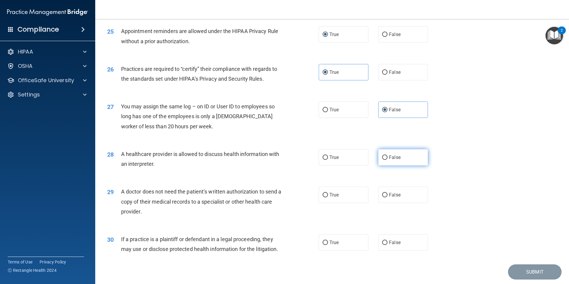
click at [393, 156] on span "False" at bounding box center [395, 157] width 12 height 6
click at [387, 156] on input "False" at bounding box center [384, 157] width 5 height 4
radio input "true"
click at [382, 71] on input "False" at bounding box center [384, 72] width 5 height 4
radio input "true"
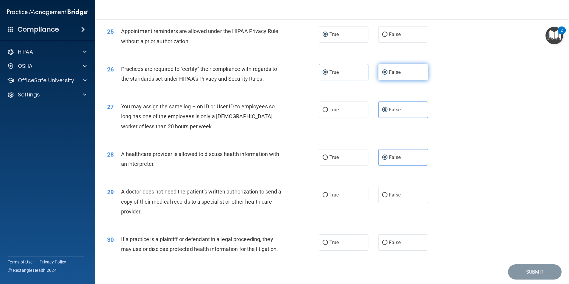
radio input "false"
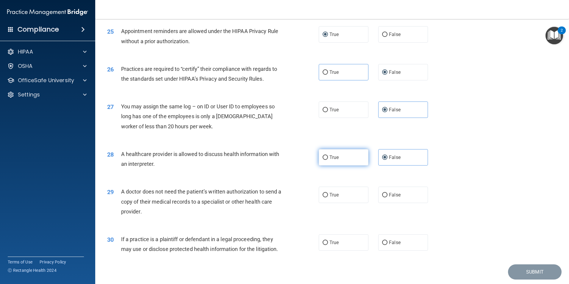
click at [325, 156] on label "True" at bounding box center [344, 157] width 50 height 16
click at [324, 157] on input "True" at bounding box center [324, 157] width 5 height 4
radio input "true"
radio input "false"
click at [324, 157] on input "True" at bounding box center [324, 157] width 5 height 4
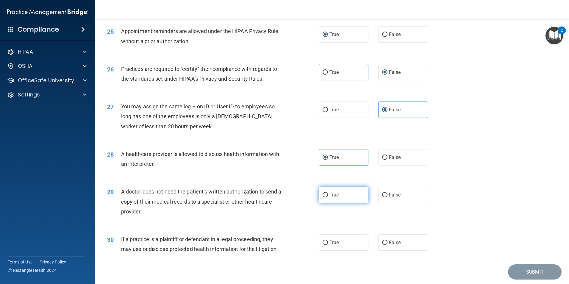
drag, startPoint x: 322, startPoint y: 196, endPoint x: 328, endPoint y: 199, distance: 6.6
click at [324, 196] on input "True" at bounding box center [324, 195] width 5 height 4
radio input "true"
click at [322, 244] on input "True" at bounding box center [324, 242] width 5 height 4
radio input "true"
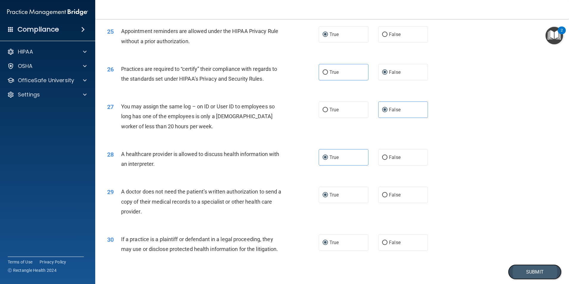
drag, startPoint x: 538, startPoint y: 266, endPoint x: 537, endPoint y: 270, distance: 4.5
click at [536, 270] on button "Submit" at bounding box center [535, 271] width 54 height 15
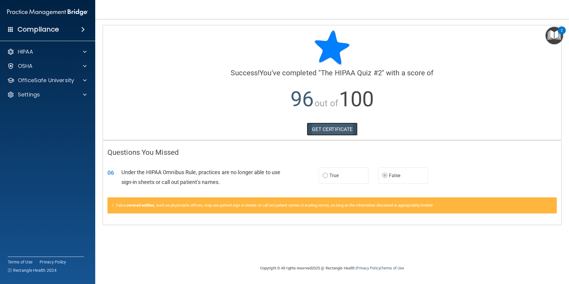
click at [319, 126] on link "GET CERTIFICATE" at bounding box center [332, 129] width 51 height 13
click at [382, 172] on label "False" at bounding box center [403, 175] width 50 height 16
click at [386, 172] on label "False" at bounding box center [403, 175] width 50 height 16
click at [24, 61] on div "OSHA" at bounding box center [47, 66] width 95 height 12
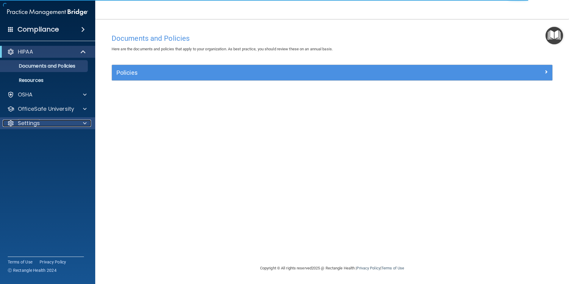
click at [48, 125] on div "Settings" at bounding box center [40, 123] width 74 height 7
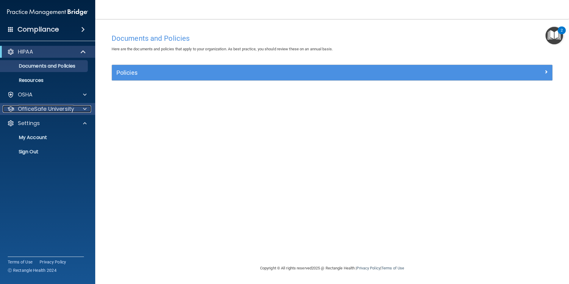
click at [51, 109] on p "OfficeSafe University" at bounding box center [46, 108] width 56 height 7
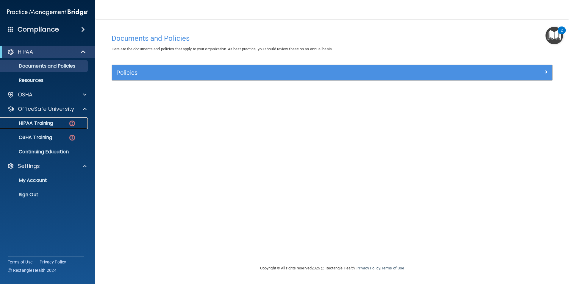
click at [65, 125] on div "HIPAA Training" at bounding box center [44, 123] width 81 height 6
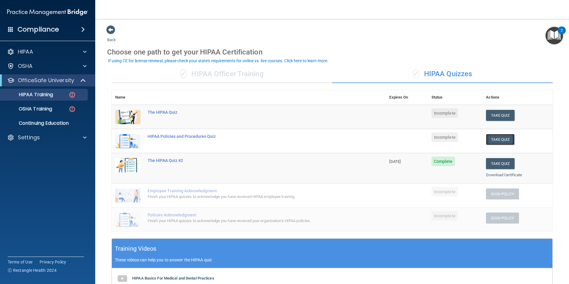
click at [488, 141] on button "Take Quiz" at bounding box center [500, 139] width 29 height 11
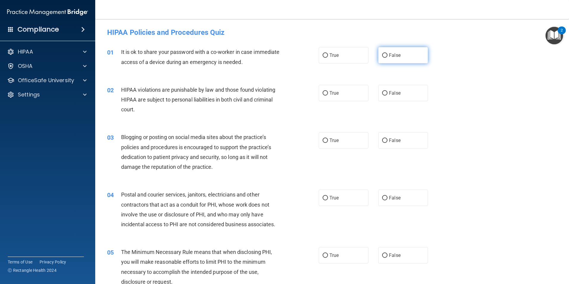
click at [382, 51] on label "False" at bounding box center [403, 55] width 50 height 16
click at [382, 53] on input "False" at bounding box center [384, 55] width 5 height 4
radio input "true"
click at [322, 92] on input "True" at bounding box center [324, 93] width 5 height 4
radio input "true"
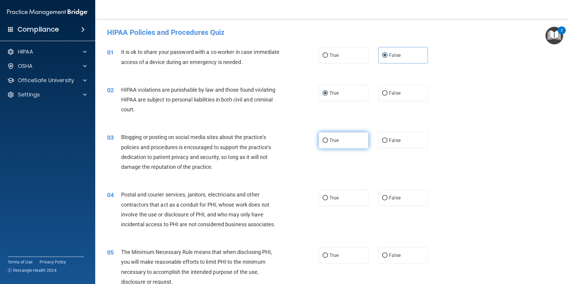
click at [325, 142] on input "True" at bounding box center [324, 140] width 5 height 4
radio input "true"
click at [382, 143] on input "False" at bounding box center [384, 140] width 5 height 4
radio input "true"
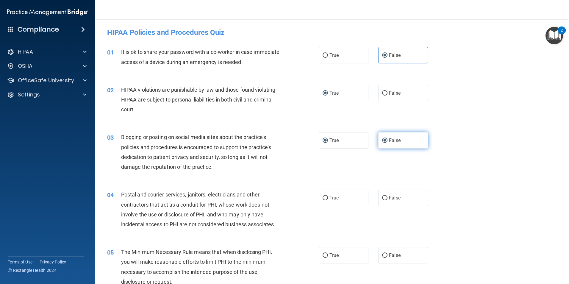
radio input "false"
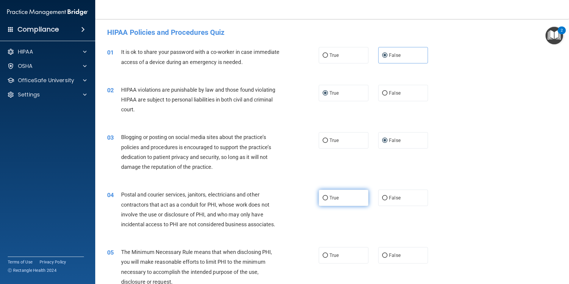
click at [322, 198] on input "True" at bounding box center [324, 198] width 5 height 4
radio input "true"
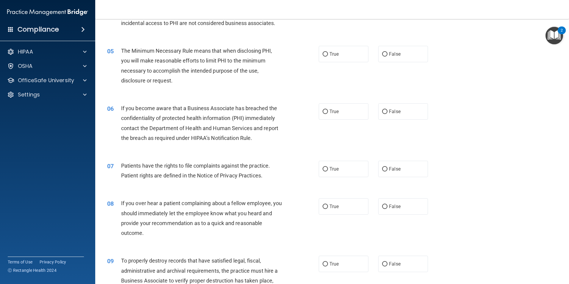
scroll to position [145, 0]
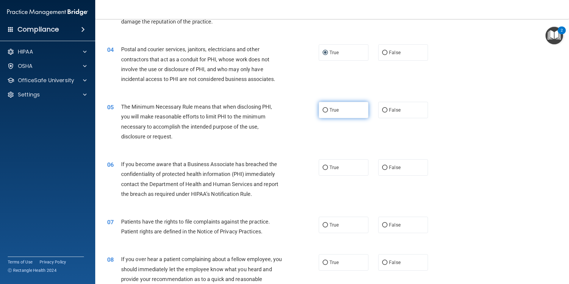
click at [321, 113] on label "True" at bounding box center [344, 110] width 50 height 16
click at [322, 112] on input "True" at bounding box center [324, 110] width 5 height 4
radio input "true"
click at [323, 165] on input "True" at bounding box center [324, 167] width 5 height 4
radio input "true"
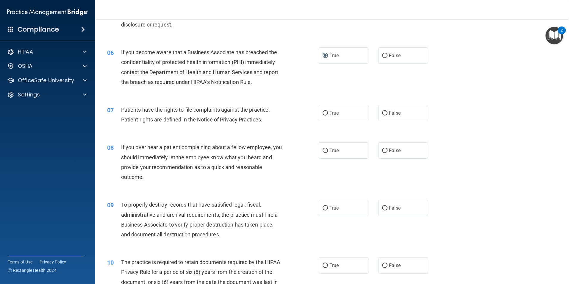
scroll to position [262, 0]
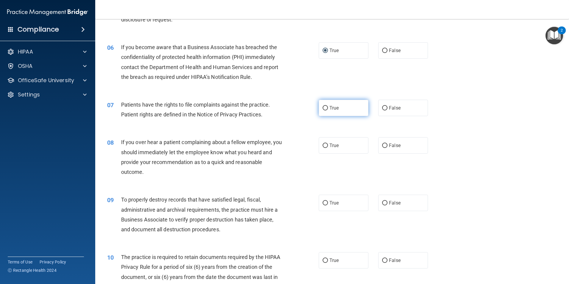
click at [326, 108] on label "True" at bounding box center [344, 108] width 50 height 16
click at [326, 108] on input "True" at bounding box center [324, 108] width 5 height 4
radio input "true"
click at [326, 148] on label "True" at bounding box center [344, 145] width 50 height 16
click at [326, 148] on input "True" at bounding box center [324, 145] width 5 height 4
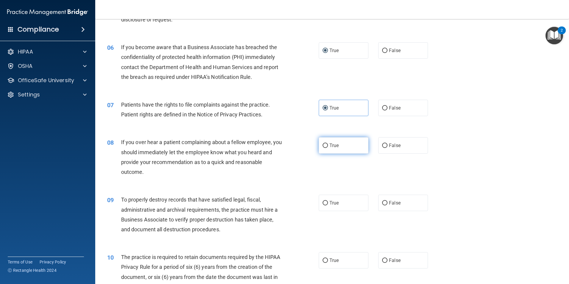
radio input "true"
click at [382, 144] on input "False" at bounding box center [384, 145] width 5 height 4
radio input "true"
radio input "false"
drag, startPoint x: 321, startPoint y: 202, endPoint x: 323, endPoint y: 215, distance: 13.3
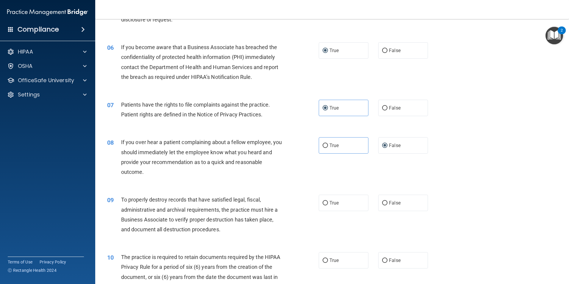
click at [438, 194] on ng-form "09 To properly destroy records that have satisfied legal, fiscal, administrativ…" at bounding box center [438, 194] width 0 height 0
click at [322, 200] on label "True" at bounding box center [344, 202] width 50 height 16
click at [322, 201] on input "True" at bounding box center [324, 203] width 5 height 4
radio input "true"
click at [329, 259] on span "True" at bounding box center [333, 260] width 9 height 6
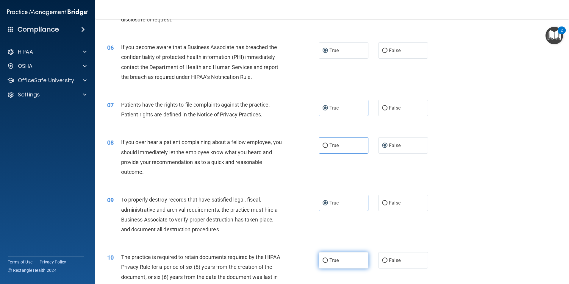
click at [327, 259] on input "True" at bounding box center [324, 260] width 5 height 4
radio input "true"
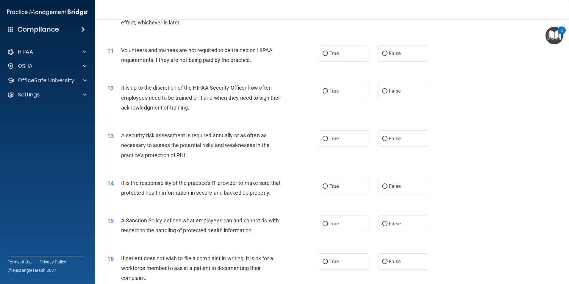
scroll to position [529, 0]
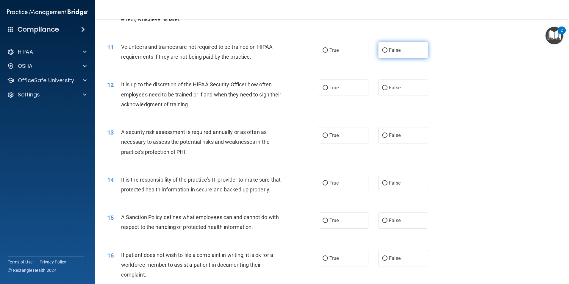
click at [382, 51] on input "False" at bounding box center [384, 50] width 5 height 4
radio input "true"
click at [327, 85] on label "True" at bounding box center [344, 87] width 50 height 16
click at [327, 86] on input "True" at bounding box center [324, 88] width 5 height 4
radio input "true"
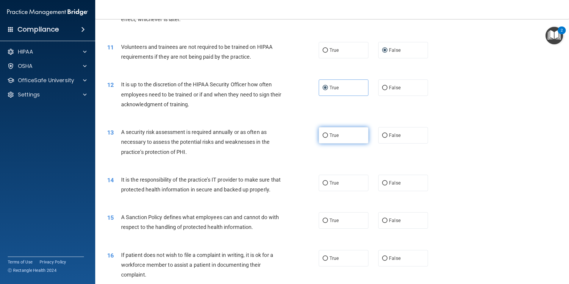
click at [321, 139] on label "True" at bounding box center [344, 135] width 50 height 16
click at [322, 138] on input "True" at bounding box center [324, 135] width 5 height 4
radio input "true"
click at [322, 137] on input "True" at bounding box center [324, 135] width 5 height 4
drag, startPoint x: 321, startPoint y: 184, endPoint x: 325, endPoint y: 201, distance: 18.1
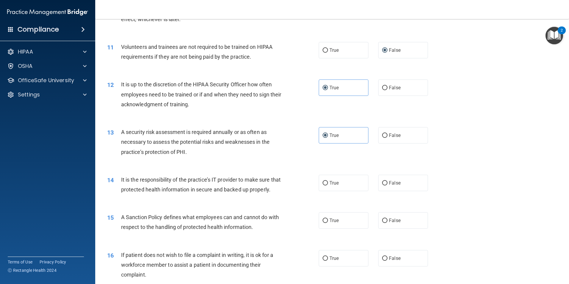
click at [322, 184] on input "True" at bounding box center [324, 183] width 5 height 4
radio input "true"
drag, startPoint x: 321, startPoint y: 231, endPoint x: 404, endPoint y: 239, distance: 82.4
click at [413, 241] on div "15 A Sanction Policy defines what employees can and cannot do with respect to t…" at bounding box center [332, 223] width 459 height 37
click at [382, 223] on input "False" at bounding box center [384, 220] width 5 height 4
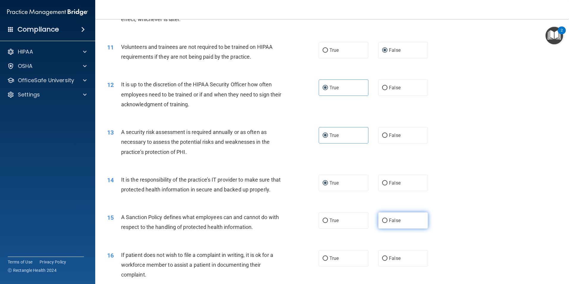
radio input "true"
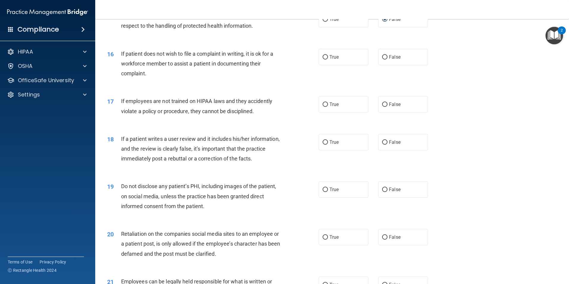
scroll to position [727, 0]
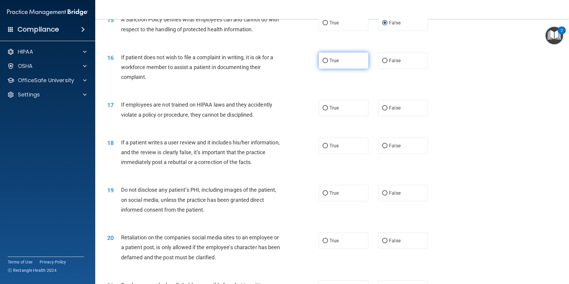
click at [319, 69] on label "True" at bounding box center [344, 60] width 50 height 16
click at [322, 63] on input "True" at bounding box center [324, 61] width 5 height 4
radio input "true"
click at [383, 110] on input "False" at bounding box center [384, 108] width 5 height 4
radio input "true"
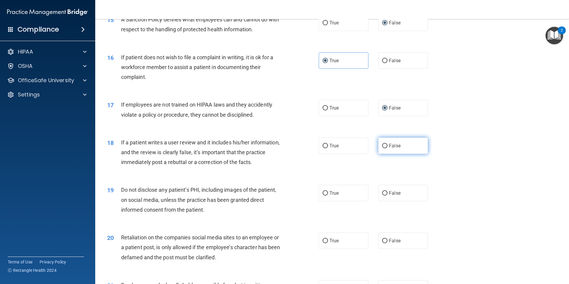
drag, startPoint x: 382, startPoint y: 153, endPoint x: 383, endPoint y: 157, distance: 4.3
click at [382, 148] on input "False" at bounding box center [384, 146] width 5 height 4
radio input "true"
click at [325, 201] on label "True" at bounding box center [344, 193] width 50 height 16
click at [325, 195] on input "True" at bounding box center [324, 193] width 5 height 4
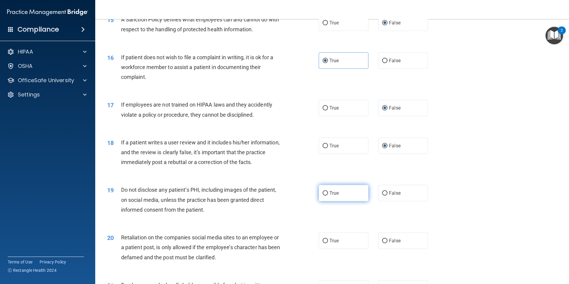
radio input "true"
click at [378, 249] on label "False" at bounding box center [403, 240] width 50 height 16
click at [382, 243] on input "False" at bounding box center [384, 241] width 5 height 4
radio input "true"
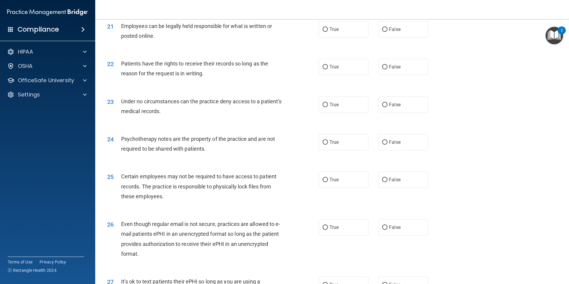
scroll to position [987, 0]
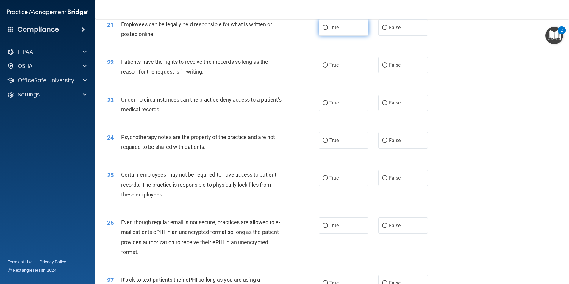
click at [330, 30] on span "True" at bounding box center [333, 28] width 9 height 6
click at [328, 30] on input "True" at bounding box center [324, 28] width 5 height 4
radio input "true"
click at [324, 73] on label "True" at bounding box center [344, 65] width 50 height 16
click at [324, 68] on input "True" at bounding box center [324, 65] width 5 height 4
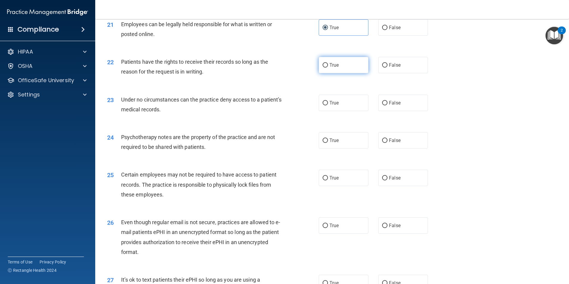
radio input "true"
drag, startPoint x: 384, startPoint y: 114, endPoint x: 392, endPoint y: 109, distance: 9.6
click at [384, 105] on input "False" at bounding box center [384, 103] width 5 height 4
radio input "true"
click at [385, 148] on label "False" at bounding box center [403, 140] width 50 height 16
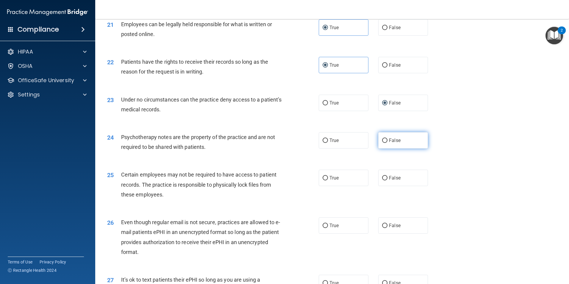
click at [385, 143] on input "False" at bounding box center [384, 140] width 5 height 4
radio input "true"
drag, startPoint x: 321, startPoint y: 188, endPoint x: 326, endPoint y: 191, distance: 5.3
click at [322, 180] on input "True" at bounding box center [324, 178] width 5 height 4
radio input "true"
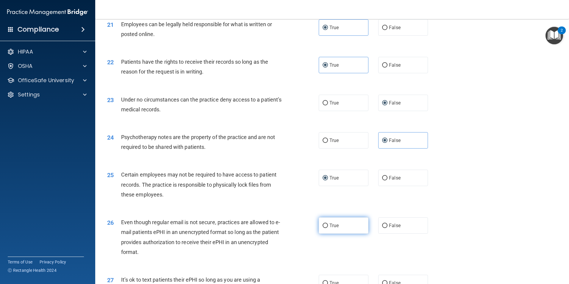
click at [327, 233] on label "True" at bounding box center [344, 225] width 50 height 16
click at [327, 228] on input "True" at bounding box center [324, 225] width 5 height 4
radio input "true"
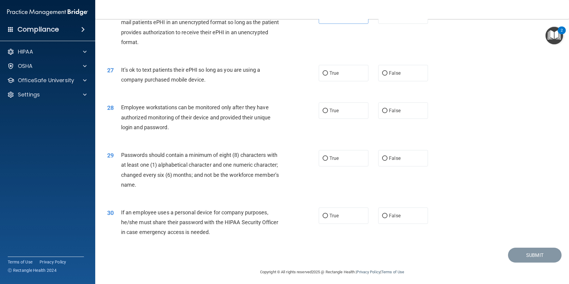
scroll to position [1204, 0]
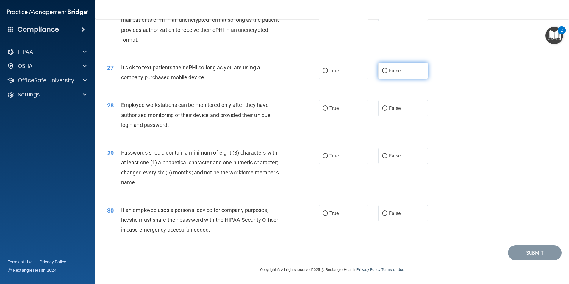
click at [385, 78] on label "False" at bounding box center [403, 70] width 50 height 16
click at [385, 73] on input "False" at bounding box center [384, 71] width 5 height 4
radio input "true"
click at [325, 111] on input "True" at bounding box center [324, 108] width 5 height 4
radio input "true"
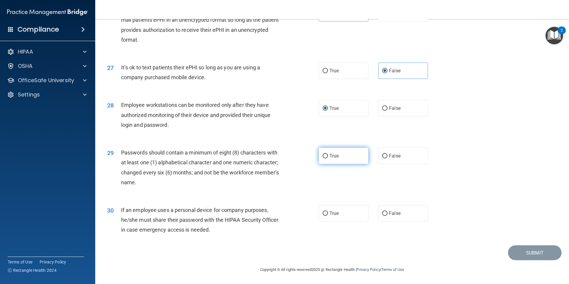
drag, startPoint x: 323, startPoint y: 161, endPoint x: 323, endPoint y: 165, distance: 3.3
click at [323, 158] on input "True" at bounding box center [324, 156] width 5 height 4
radio input "true"
click at [389, 216] on span "False" at bounding box center [395, 213] width 12 height 6
click at [387, 216] on input "False" at bounding box center [384, 213] width 5 height 4
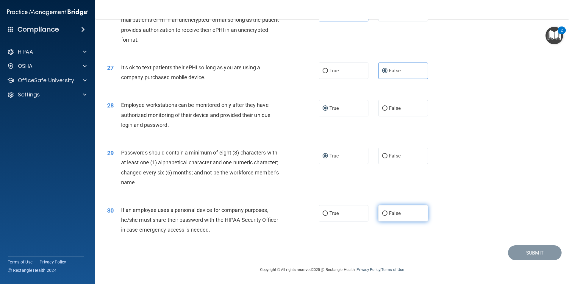
radio input "true"
click at [531, 258] on button "Submit" at bounding box center [535, 252] width 54 height 15
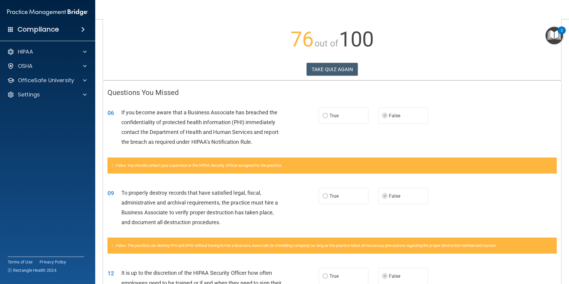
scroll to position [16, 0]
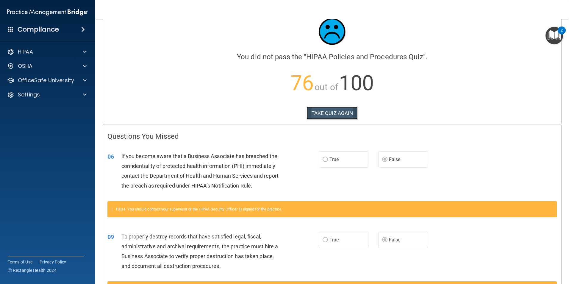
click at [311, 113] on button "TAKE QUIZ AGAIN" at bounding box center [331, 112] width 51 height 13
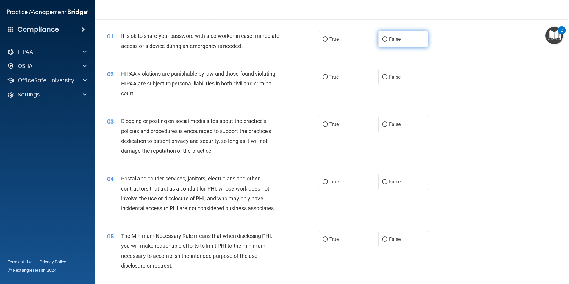
click at [382, 41] on input "False" at bounding box center [384, 39] width 5 height 4
radio input "true"
click at [327, 78] on label "True" at bounding box center [344, 77] width 50 height 16
click at [327, 78] on input "True" at bounding box center [324, 77] width 5 height 4
radio input "true"
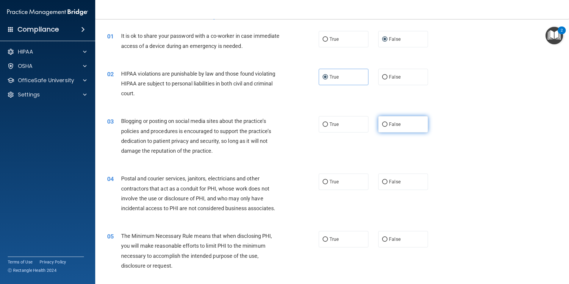
click at [383, 124] on input "False" at bounding box center [384, 124] width 5 height 4
radio input "true"
click at [323, 181] on input "True" at bounding box center [324, 182] width 5 height 4
radio input "true"
drag, startPoint x: 325, startPoint y: 239, endPoint x: 324, endPoint y: 241, distance: 3.0
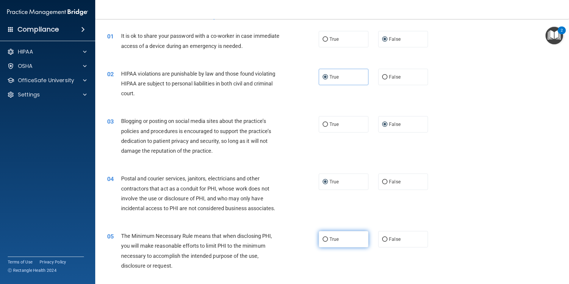
click at [325, 239] on input "True" at bounding box center [324, 239] width 5 height 4
radio input "true"
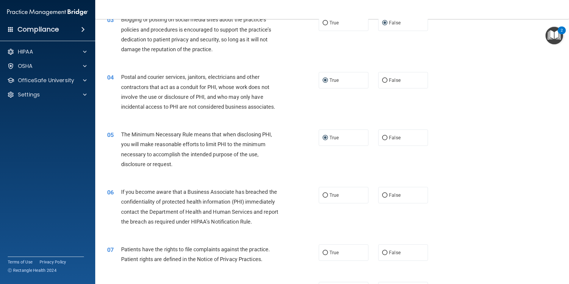
scroll to position [121, 0]
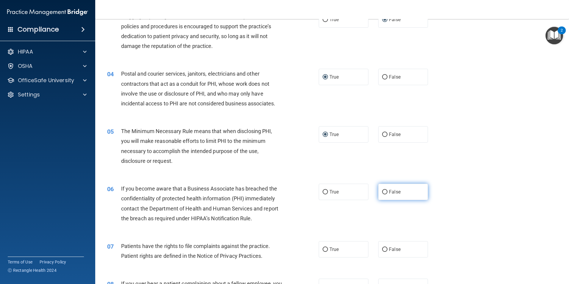
click at [382, 191] on input "False" at bounding box center [384, 192] width 5 height 4
radio input "true"
drag, startPoint x: 324, startPoint y: 251, endPoint x: 331, endPoint y: 250, distance: 6.9
click at [324, 251] on input "True" at bounding box center [324, 249] width 5 height 4
radio input "true"
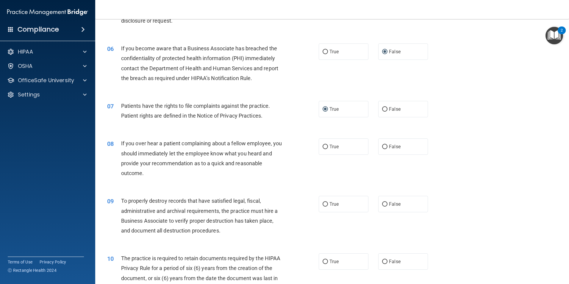
scroll to position [264, 0]
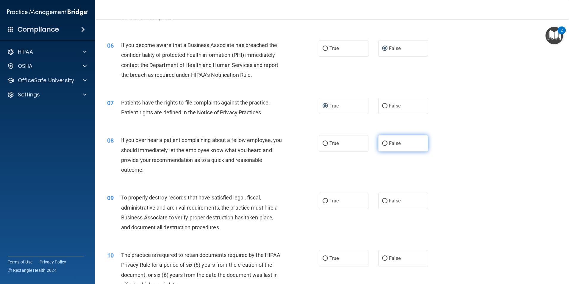
drag, startPoint x: 379, startPoint y: 143, endPoint x: 382, endPoint y: 145, distance: 3.2
click at [382, 143] on input "False" at bounding box center [384, 143] width 5 height 4
radio input "true"
click at [382, 201] on input "False" at bounding box center [384, 201] width 5 height 4
radio input "true"
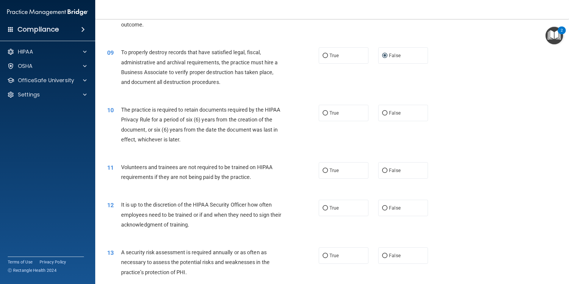
scroll to position [421, 0]
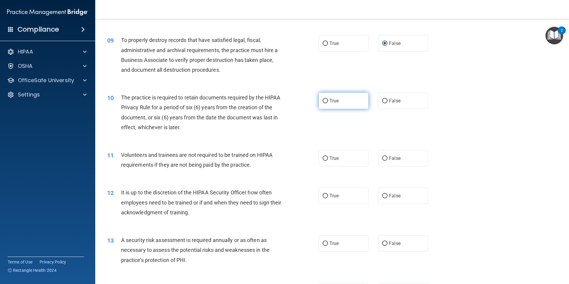
click at [324, 101] on input "True" at bounding box center [324, 101] width 5 height 4
radio input "true"
click at [382, 156] on input "False" at bounding box center [384, 158] width 5 height 4
radio input "true"
click at [389, 195] on span "False" at bounding box center [395, 196] width 12 height 6
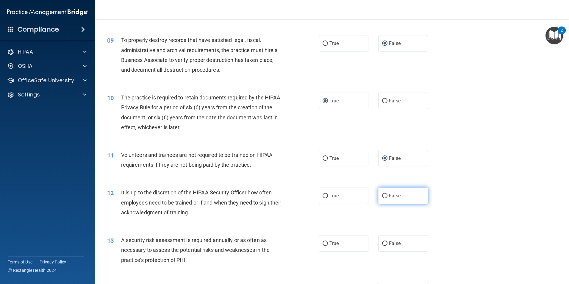
click at [386, 195] on input "False" at bounding box center [384, 196] width 5 height 4
radio input "true"
click at [325, 243] on input "True" at bounding box center [324, 243] width 5 height 4
radio input "true"
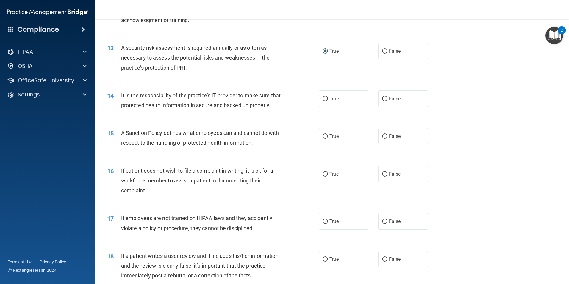
scroll to position [615, 0]
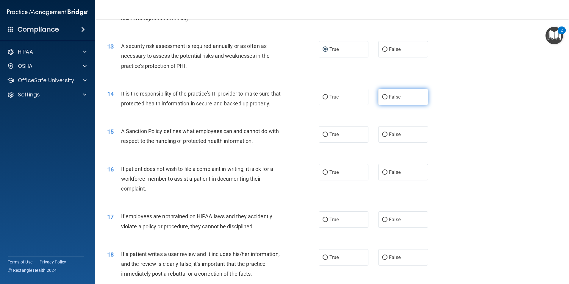
click at [382, 98] on input "False" at bounding box center [384, 97] width 5 height 4
radio input "true"
click at [319, 142] on label "True" at bounding box center [344, 134] width 50 height 16
click at [322, 137] on input "True" at bounding box center [324, 134] width 5 height 4
radio input "true"
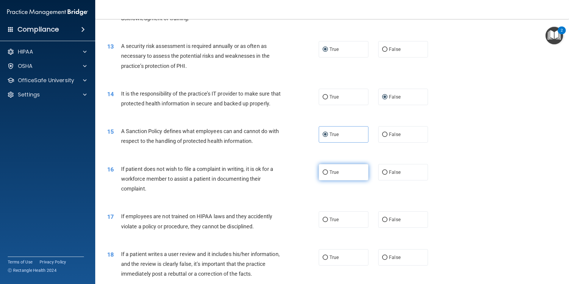
click at [326, 180] on label "True" at bounding box center [344, 172] width 50 height 16
click at [326, 175] on input "True" at bounding box center [324, 172] width 5 height 4
radio input "true"
drag, startPoint x: 379, startPoint y: 228, endPoint x: 384, endPoint y: 228, distance: 4.8
click at [382, 222] on input "False" at bounding box center [384, 219] width 5 height 4
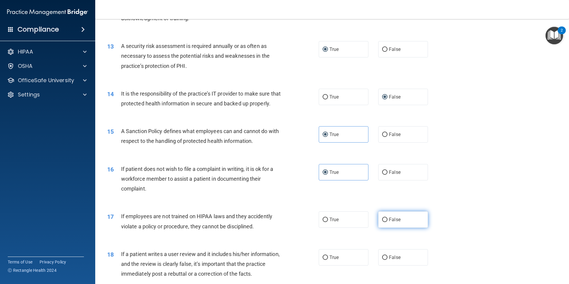
radio input "true"
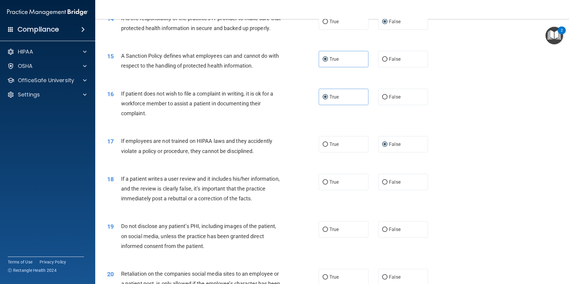
scroll to position [696, 0]
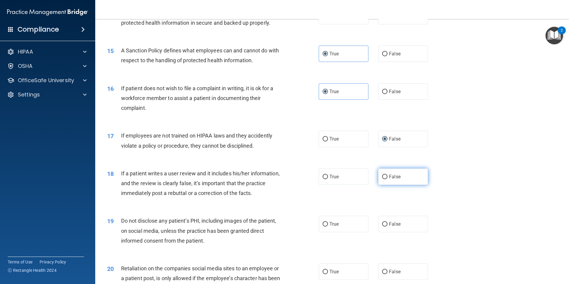
click at [384, 179] on input "False" at bounding box center [384, 177] width 5 height 4
radio input "true"
click at [382, 226] on input "False" at bounding box center [384, 224] width 5 height 4
radio input "true"
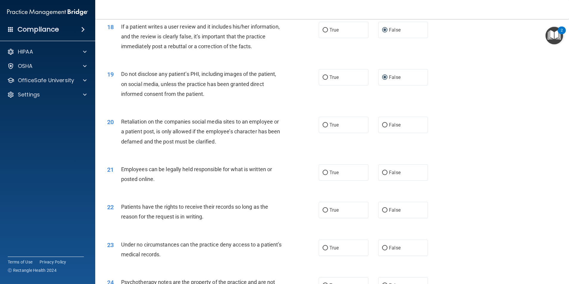
scroll to position [844, 0]
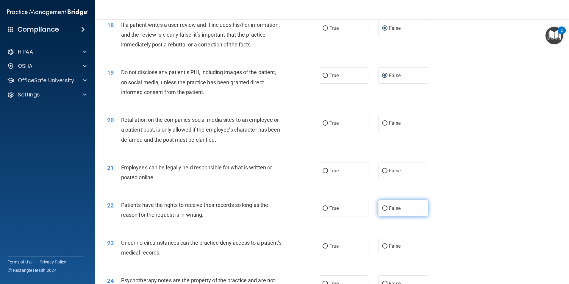
click at [384, 211] on input "False" at bounding box center [384, 208] width 5 height 4
radio input "true"
click at [323, 173] on input "True" at bounding box center [324, 171] width 5 height 4
radio input "true"
click at [381, 252] on label "False" at bounding box center [403, 246] width 50 height 16
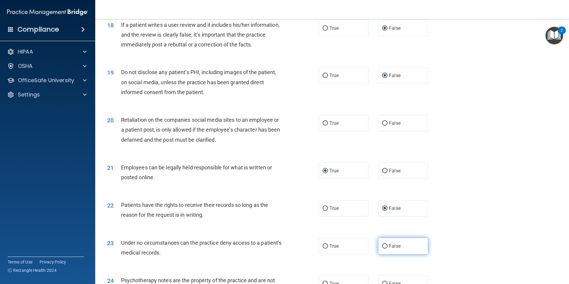
click at [382, 248] on input "False" at bounding box center [384, 246] width 5 height 4
radio input "true"
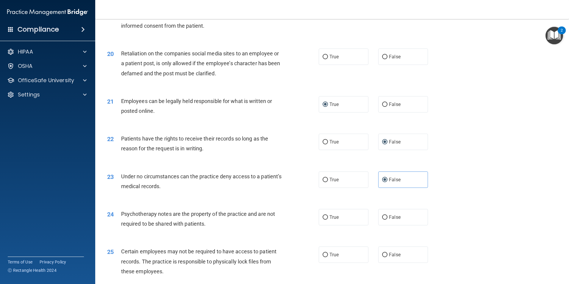
scroll to position [932, 0]
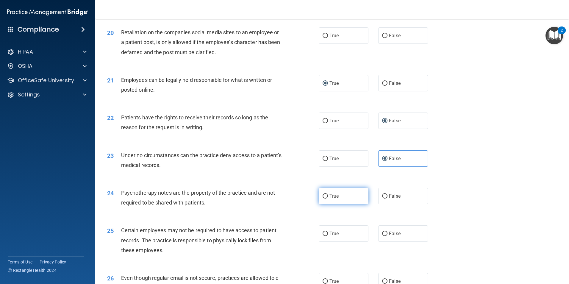
drag, startPoint x: 321, startPoint y: 206, endPoint x: 324, endPoint y: 208, distance: 4.5
click at [322, 198] on input "True" at bounding box center [324, 196] width 5 height 4
radio input "true"
drag, startPoint x: 332, startPoint y: 245, endPoint x: 329, endPoint y: 245, distance: 3.3
click at [329, 236] on span "True" at bounding box center [333, 233] width 9 height 6
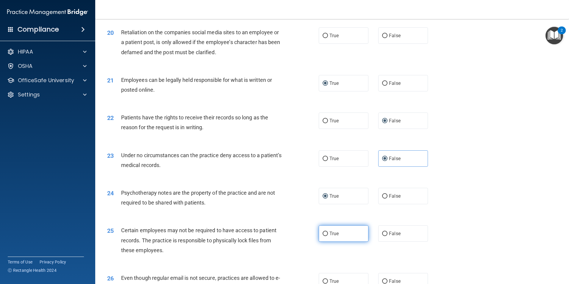
click at [327, 241] on label "True" at bounding box center [344, 233] width 50 height 16
click at [327, 236] on input "True" at bounding box center [324, 233] width 5 height 4
radio input "true"
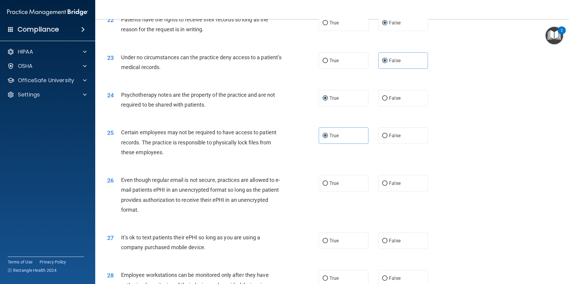
scroll to position [1089, 0]
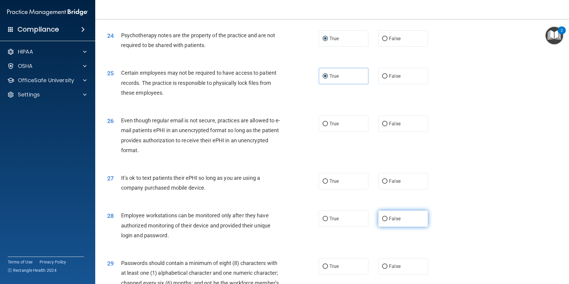
click at [382, 221] on input "False" at bounding box center [384, 218] width 5 height 4
radio input "true"
click at [379, 189] on label "False" at bounding box center [403, 181] width 50 height 16
click at [382, 183] on input "False" at bounding box center [384, 181] width 5 height 4
radio input "true"
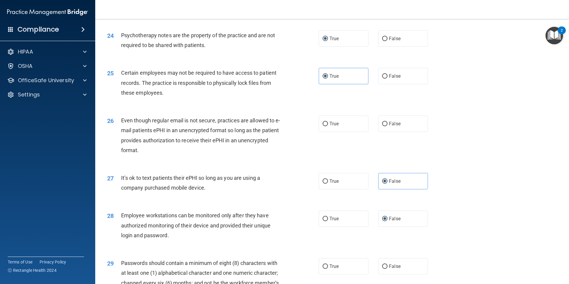
drag, startPoint x: 562, startPoint y: 238, endPoint x: 568, endPoint y: 245, distance: 9.5
click at [565, 245] on main "- HIPAA Policies and Procedures Quiz This quiz doesn’t expire until . Are you s…" at bounding box center [331, 151] width 473 height 265
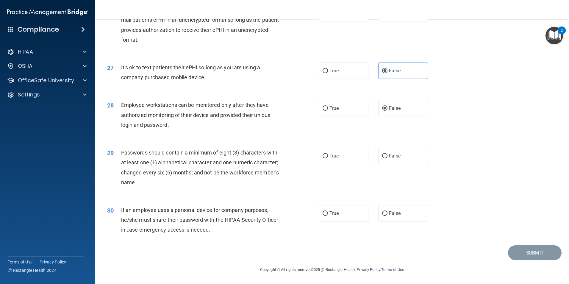
scroll to position [1204, 0]
drag, startPoint x: 323, startPoint y: 162, endPoint x: 322, endPoint y: 172, distance: 9.8
click at [323, 164] on label "True" at bounding box center [344, 156] width 50 height 16
click at [323, 158] on input "True" at bounding box center [324, 156] width 5 height 4
radio input "true"
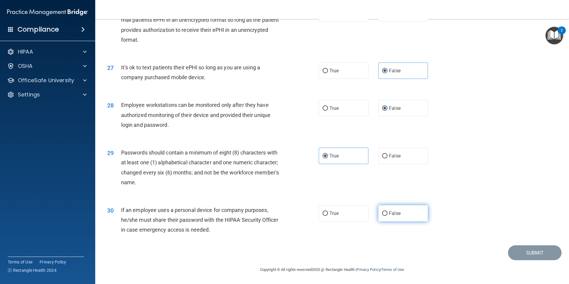
click at [383, 221] on label "False" at bounding box center [403, 213] width 50 height 16
drag, startPoint x: 383, startPoint y: 221, endPoint x: 389, endPoint y: 214, distance: 9.1
click at [389, 214] on label "False" at bounding box center [403, 213] width 50 height 16
click at [387, 214] on input "False" at bounding box center [384, 213] width 5 height 4
radio input "true"
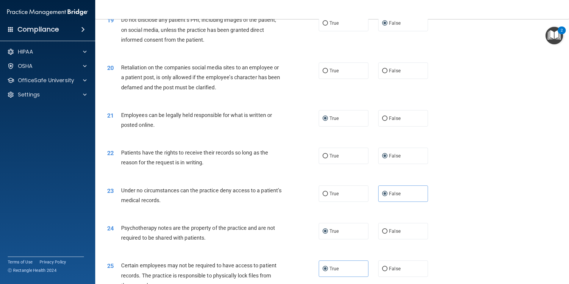
scroll to position [851, 0]
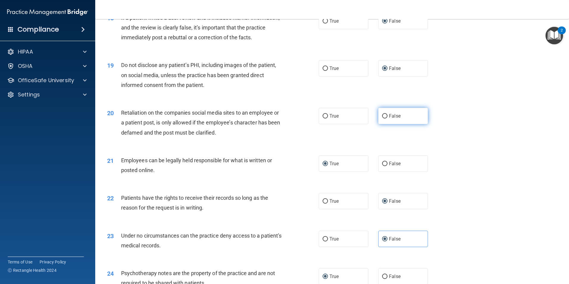
click at [382, 118] on input "False" at bounding box center [384, 116] width 5 height 4
radio input "true"
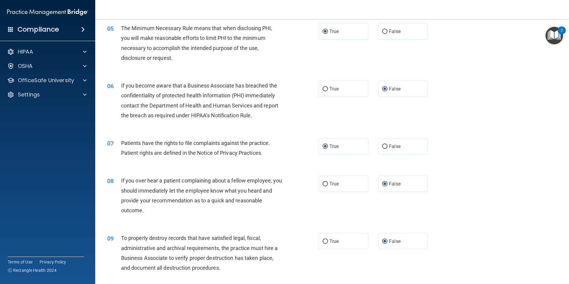
scroll to position [1209, 0]
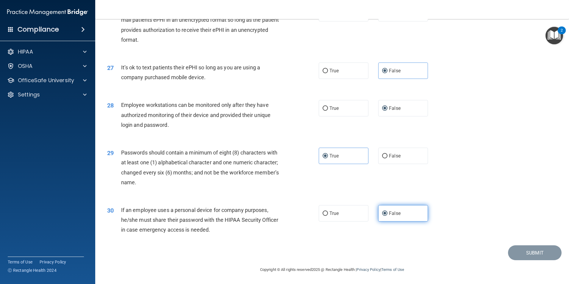
click at [385, 214] on label "False" at bounding box center [403, 213] width 50 height 16
click at [385, 214] on input "False" at bounding box center [384, 213] width 5 height 4
click at [382, 214] on input "False" at bounding box center [384, 213] width 5 height 4
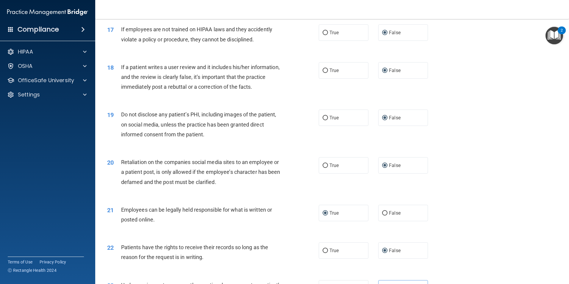
scroll to position [0, 0]
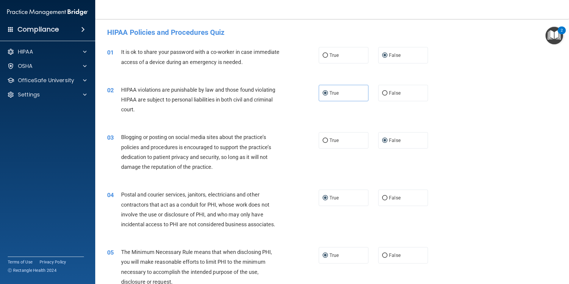
drag, startPoint x: 560, startPoint y: 278, endPoint x: 567, endPoint y: 283, distance: 9.4
click at [565, 283] on html "Compliance HIPAA Documents and Policies Report an Incident Business Associates …" at bounding box center [284, 142] width 569 height 284
drag, startPoint x: 563, startPoint y: 277, endPoint x: 564, endPoint y: 281, distance: 3.7
click at [563, 281] on main "- HIPAA Policies and Procedures Quiz This quiz doesn’t expire until . Are you s…" at bounding box center [331, 151] width 473 height 265
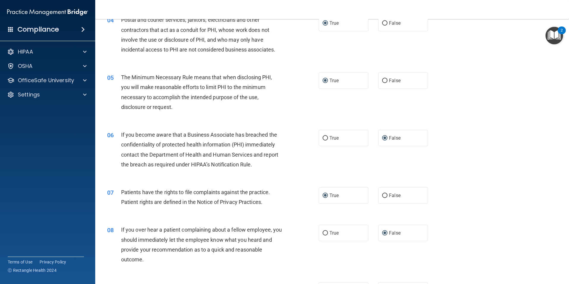
scroll to position [198, 0]
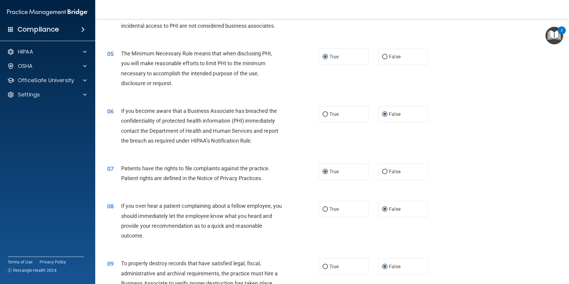
click at [446, 265] on div "09 To properly destroy records that have satisfied legal, fiscal, administrativ…" at bounding box center [332, 279] width 459 height 57
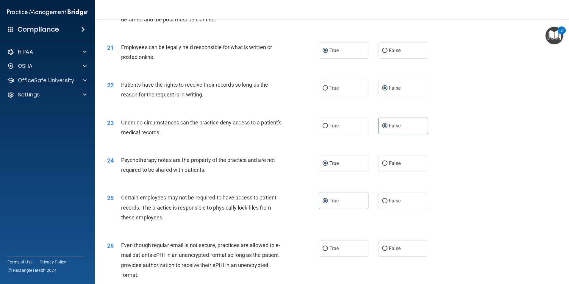
scroll to position [968, 0]
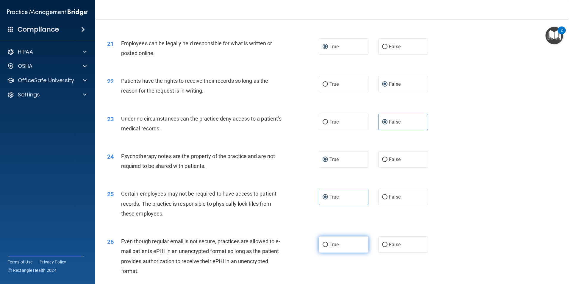
click at [322, 247] on input "True" at bounding box center [324, 244] width 5 height 4
radio input "true"
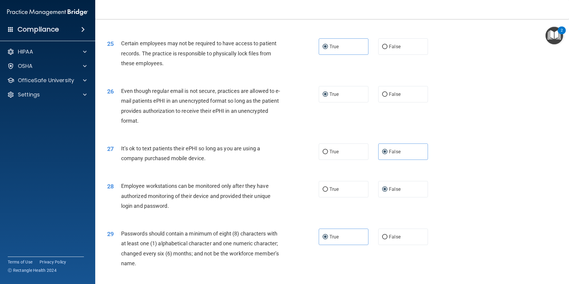
scroll to position [1209, 0]
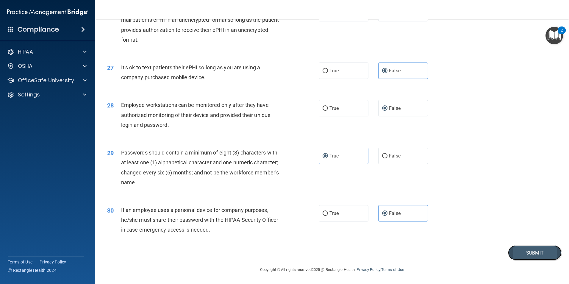
click at [538, 252] on button "Submit" at bounding box center [535, 252] width 54 height 15
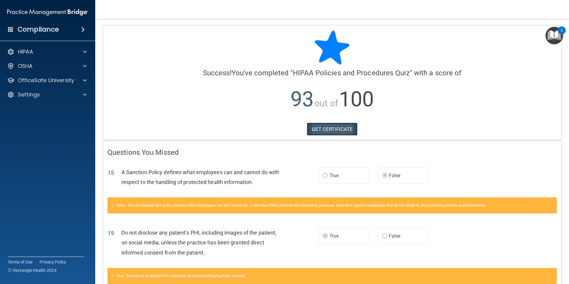
click at [330, 131] on link "GET CERTIFICATE" at bounding box center [332, 129] width 51 height 13
click at [67, 93] on div "Settings" at bounding box center [40, 94] width 74 height 7
click at [57, 66] on div "OSHA" at bounding box center [40, 65] width 74 height 7
click at [82, 45] on div "HIPAA Documents and Policies Report an Incident Business Associates Emergency P…" at bounding box center [47, 102] width 95 height 119
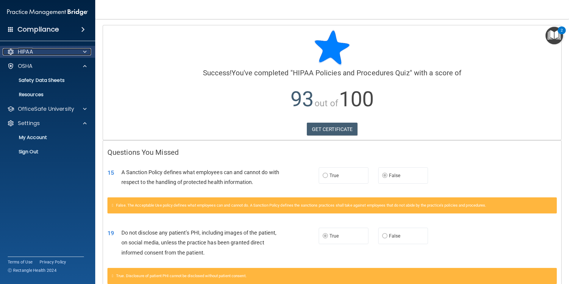
click at [83, 49] on div at bounding box center [83, 51] width 15 height 7
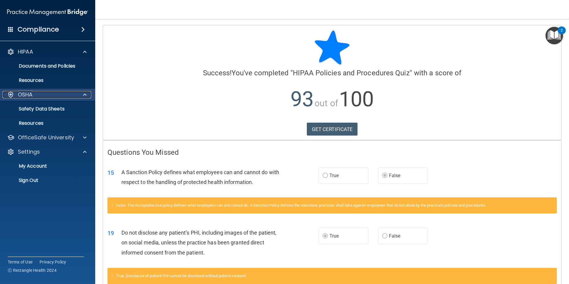
click at [51, 92] on div "OSHA" at bounding box center [40, 94] width 74 height 7
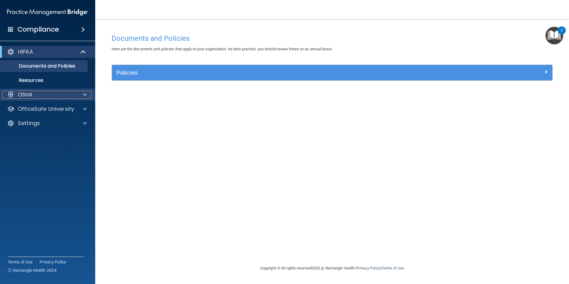
click at [70, 92] on div "OSHA" at bounding box center [40, 94] width 74 height 7
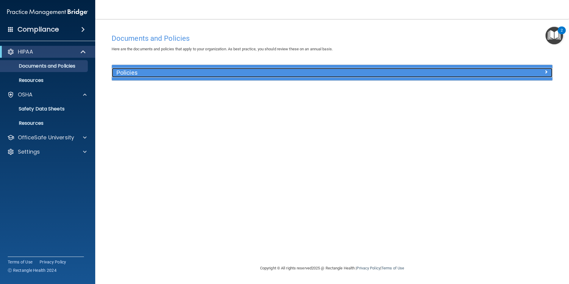
click at [545, 72] on span at bounding box center [546, 71] width 4 height 7
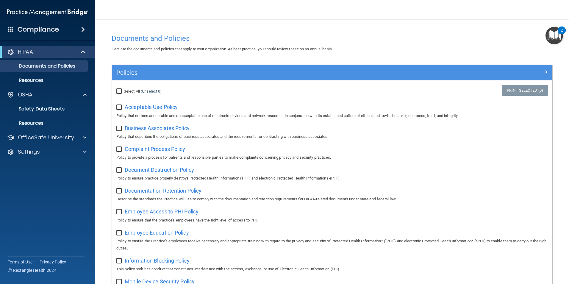
click at [121, 92] on input "Select All (Unselect 0) Unselect All" at bounding box center [119, 91] width 7 height 5
checkbox input "true"
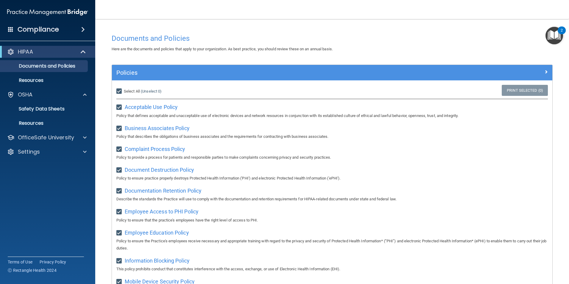
checkbox input "true"
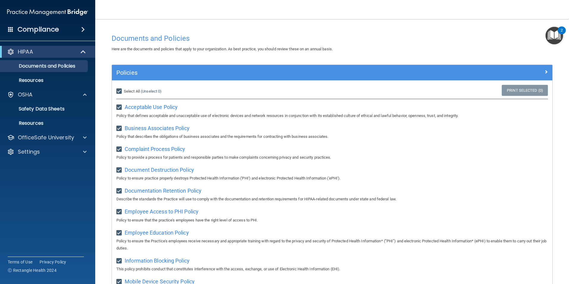
checkbox input "true"
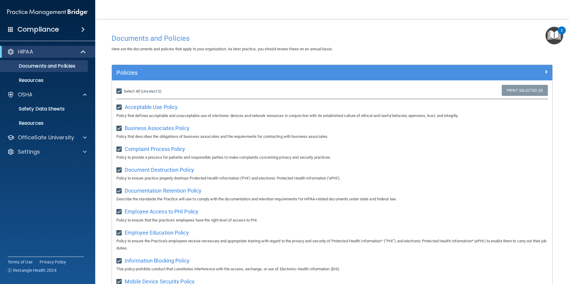
checkbox input "true"
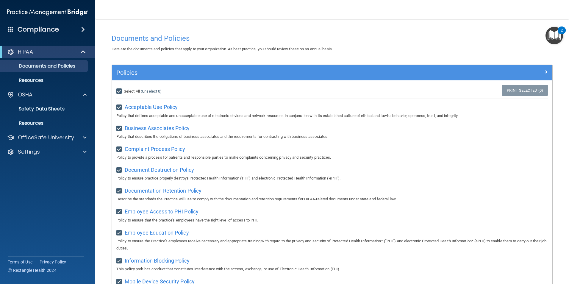
checkbox input "true"
click at [31, 80] on p "Resources" at bounding box center [44, 80] width 81 height 6
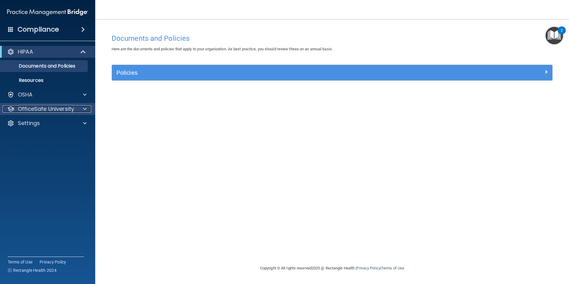
click at [58, 109] on p "OfficeSafe University" at bounding box center [46, 108] width 56 height 7
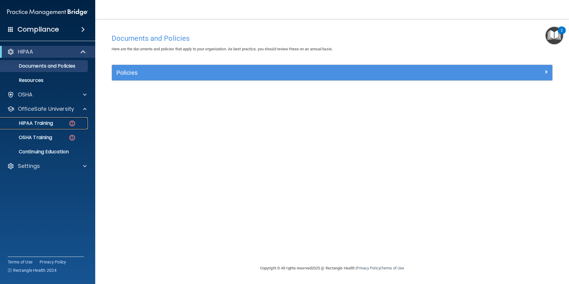
click at [65, 124] on div "HIPAA Training" at bounding box center [44, 123] width 81 height 6
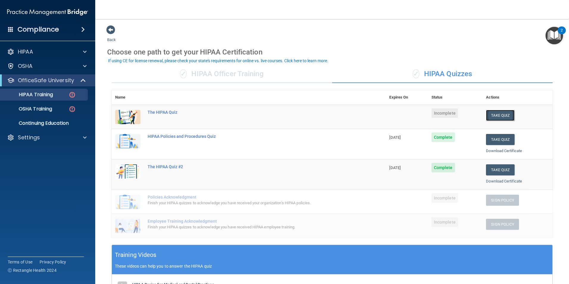
click at [495, 118] on button "Take Quiz" at bounding box center [500, 115] width 29 height 11
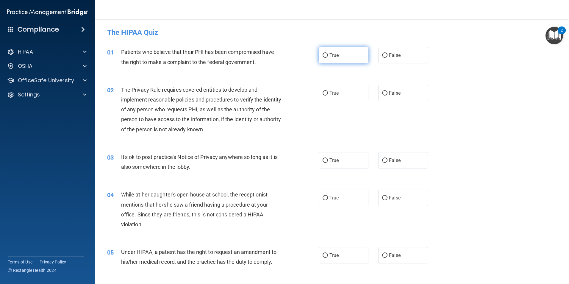
click at [323, 53] on input "True" at bounding box center [324, 55] width 5 height 4
radio input "true"
click at [329, 88] on label "True" at bounding box center [344, 93] width 50 height 16
click at [328, 91] on input "True" at bounding box center [324, 93] width 5 height 4
radio input "true"
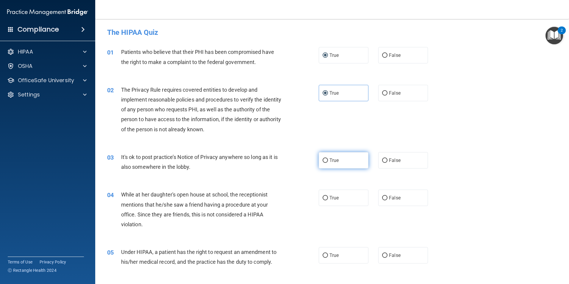
click at [326, 159] on label "True" at bounding box center [344, 160] width 50 height 16
click at [326, 159] on input "True" at bounding box center [324, 160] width 5 height 4
radio input "true"
click at [382, 196] on input "False" at bounding box center [384, 198] width 5 height 4
radio input "true"
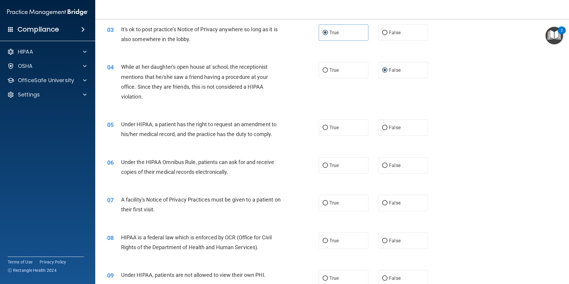
scroll to position [136, 0]
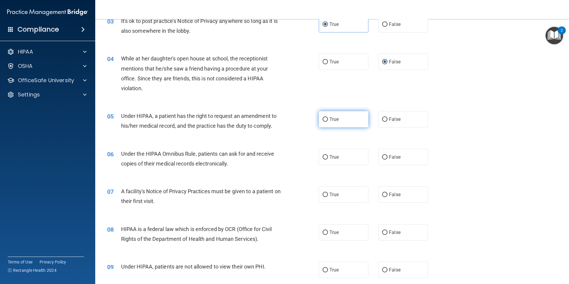
click at [323, 120] on input "True" at bounding box center [324, 119] width 5 height 4
radio input "true"
click at [324, 120] on input "True" at bounding box center [324, 119] width 5 height 4
click at [378, 120] on label "False" at bounding box center [403, 119] width 50 height 16
click at [382, 120] on input "False" at bounding box center [384, 119] width 5 height 4
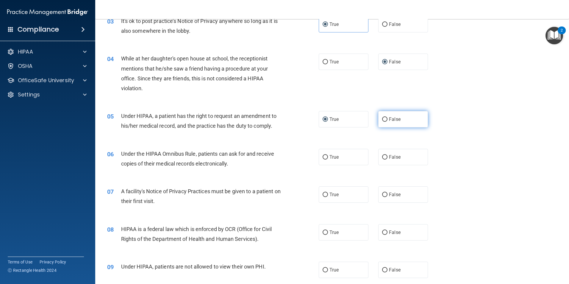
radio input "true"
radio input "false"
click at [382, 159] on input "False" at bounding box center [384, 157] width 5 height 4
radio input "true"
click at [324, 196] on input "True" at bounding box center [324, 194] width 5 height 4
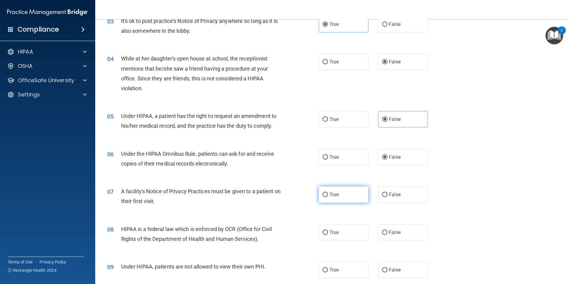
radio input "true"
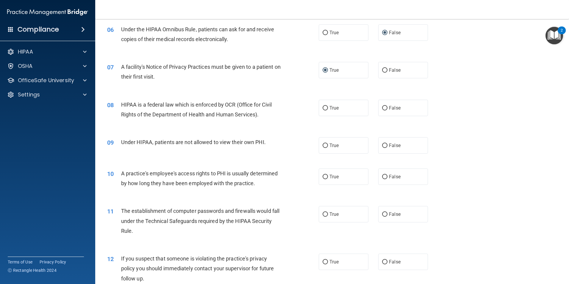
scroll to position [263, 0]
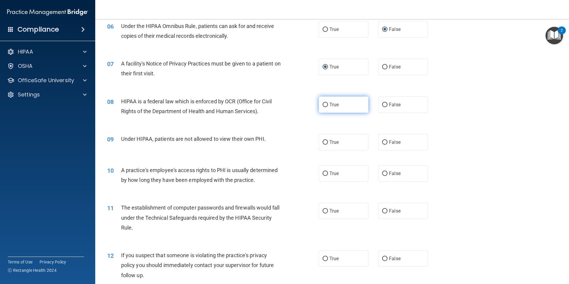
drag, startPoint x: 320, startPoint y: 105, endPoint x: 324, endPoint y: 108, distance: 4.5
click at [322, 106] on input "True" at bounding box center [324, 105] width 5 height 4
radio input "true"
click at [383, 140] on input "False" at bounding box center [384, 142] width 5 height 4
radio input "true"
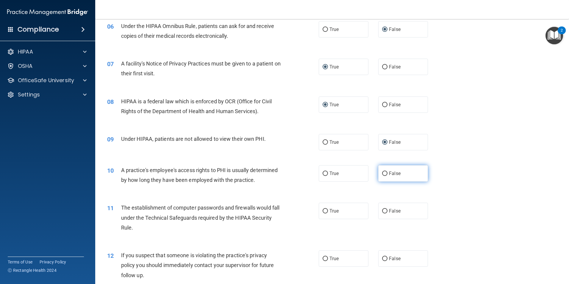
click at [382, 173] on input "False" at bounding box center [384, 173] width 5 height 4
radio input "true"
drag, startPoint x: 325, startPoint y: 209, endPoint x: 330, endPoint y: 211, distance: 5.4
click at [326, 210] on label "True" at bounding box center [344, 211] width 50 height 16
click at [326, 210] on input "True" at bounding box center [324, 211] width 5 height 4
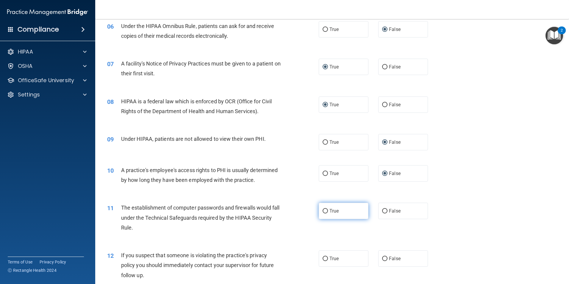
radio input "true"
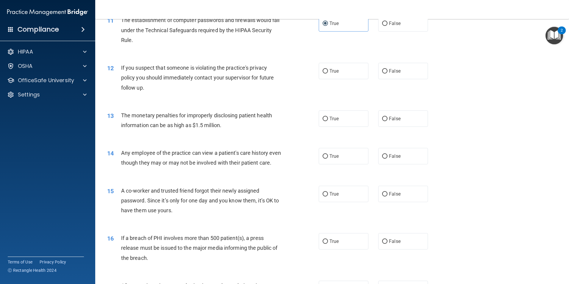
scroll to position [456, 0]
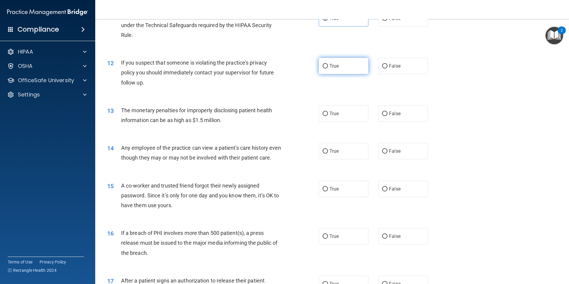
click at [319, 66] on label "True" at bounding box center [344, 66] width 50 height 16
click at [322, 66] on input "True" at bounding box center [324, 66] width 5 height 4
radio input "true"
click at [326, 111] on label "True" at bounding box center [344, 113] width 50 height 16
click at [326, 112] on input "True" at bounding box center [324, 114] width 5 height 4
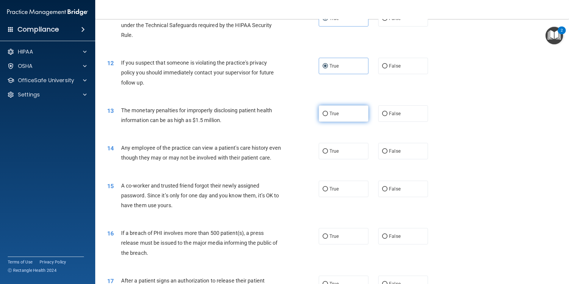
radio input "true"
click at [382, 149] on input "False" at bounding box center [384, 151] width 5 height 4
radio input "true"
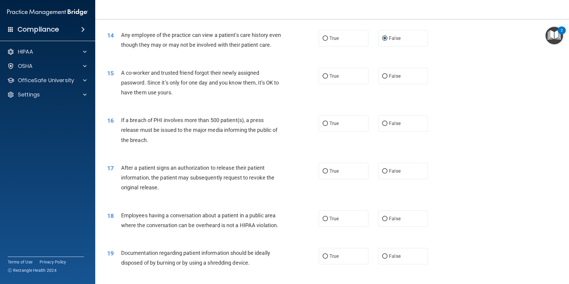
scroll to position [570, 0]
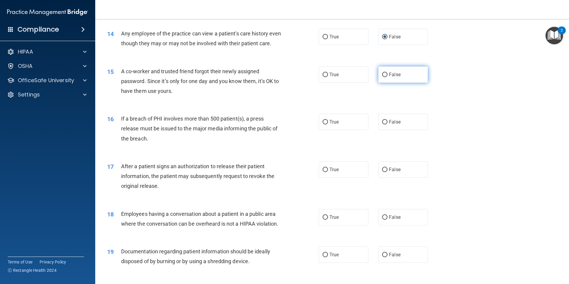
click at [382, 77] on input "False" at bounding box center [384, 75] width 5 height 4
radio input "true"
click at [322, 124] on input "True" at bounding box center [324, 122] width 5 height 4
radio input "true"
click at [386, 178] on label "False" at bounding box center [403, 169] width 50 height 16
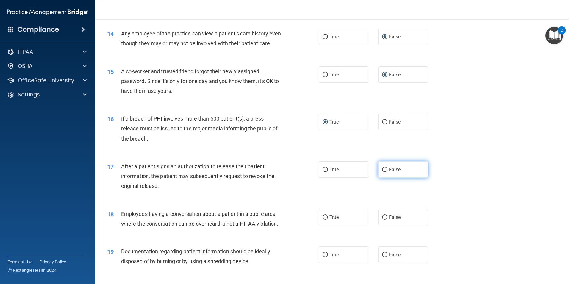
click at [386, 172] on input "False" at bounding box center [384, 169] width 5 height 4
radio input "true"
click at [382, 219] on input "False" at bounding box center [384, 217] width 5 height 4
radio input "true"
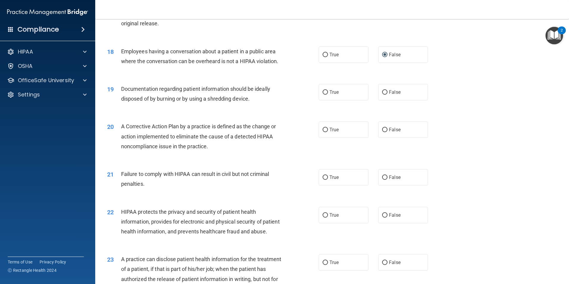
scroll to position [734, 0]
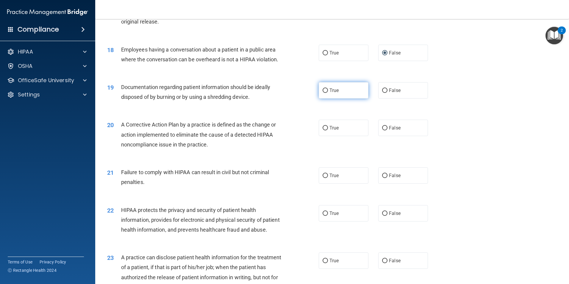
drag, startPoint x: 322, startPoint y: 102, endPoint x: 324, endPoint y: 106, distance: 4.4
click at [322, 93] on input "True" at bounding box center [324, 90] width 5 height 4
radio input "true"
click at [332, 178] on span "True" at bounding box center [333, 175] width 9 height 6
click at [328, 178] on input "True" at bounding box center [324, 175] width 5 height 4
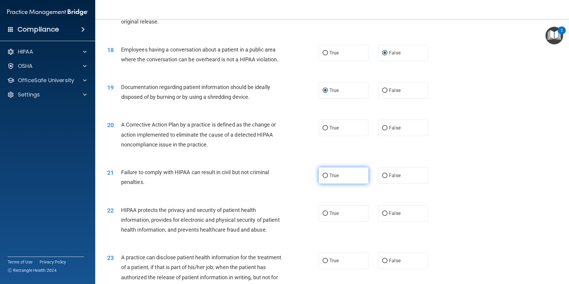
radio input "true"
drag, startPoint x: 382, startPoint y: 137, endPoint x: 383, endPoint y: 142, distance: 4.8
click at [383, 130] on input "False" at bounding box center [384, 128] width 5 height 4
radio input "true"
click at [321, 221] on label "True" at bounding box center [344, 213] width 50 height 16
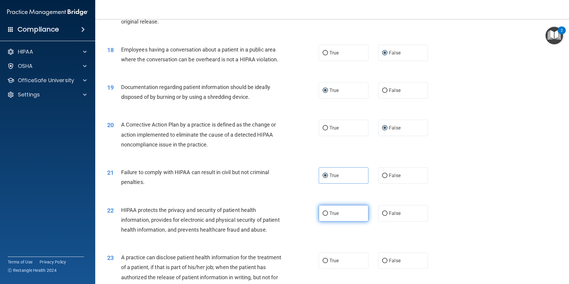
click at [323, 216] on input "True" at bounding box center [324, 213] width 5 height 4
radio input "true"
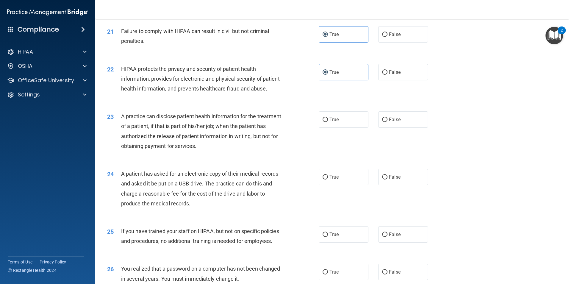
scroll to position [887, 0]
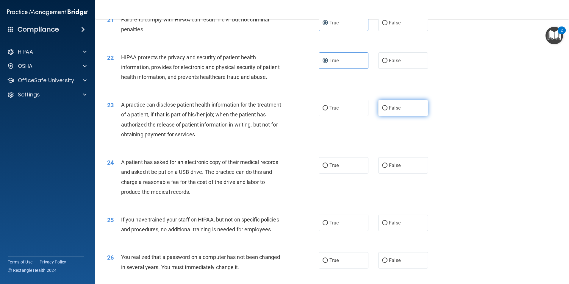
click at [382, 110] on input "False" at bounding box center [384, 108] width 5 height 4
radio input "true"
click at [382, 168] on input "False" at bounding box center [384, 165] width 5 height 4
radio input "true"
click at [324, 225] on input "True" at bounding box center [324, 223] width 5 height 4
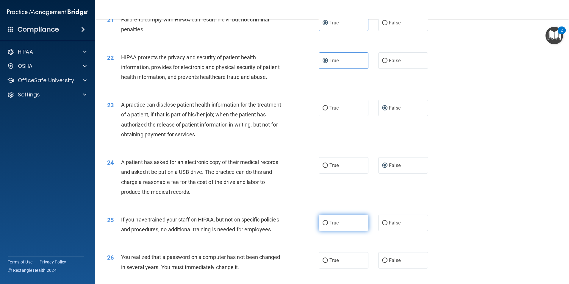
radio input "true"
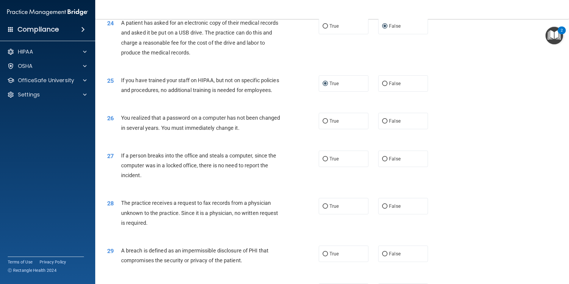
scroll to position [1027, 0]
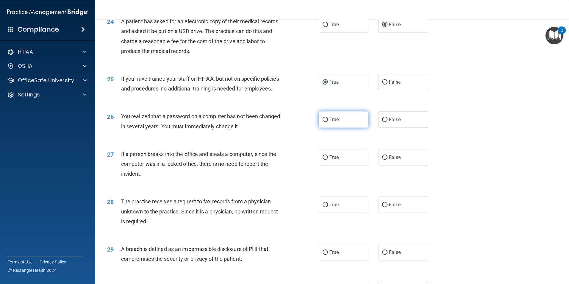
click at [326, 128] on label "True" at bounding box center [344, 119] width 50 height 16
click at [326, 122] on input "True" at bounding box center [324, 119] width 5 height 4
radio input "true"
click at [382, 160] on input "False" at bounding box center [384, 157] width 5 height 4
radio input "true"
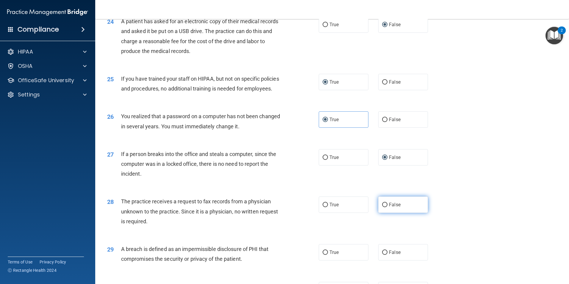
click at [383, 207] on input "False" at bounding box center [384, 205] width 5 height 4
radio input "true"
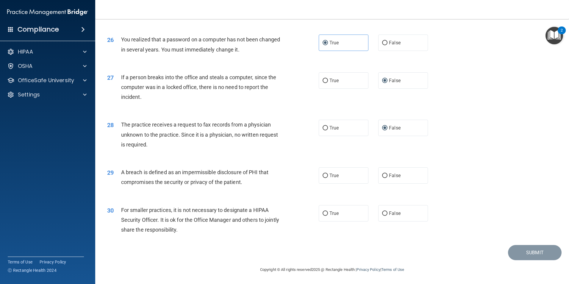
scroll to position [1134, 0]
click at [329, 176] on span "True" at bounding box center [333, 175] width 9 height 6
click at [327, 176] on input "True" at bounding box center [324, 175] width 5 height 4
radio input "true"
click at [383, 214] on input "False" at bounding box center [384, 213] width 5 height 4
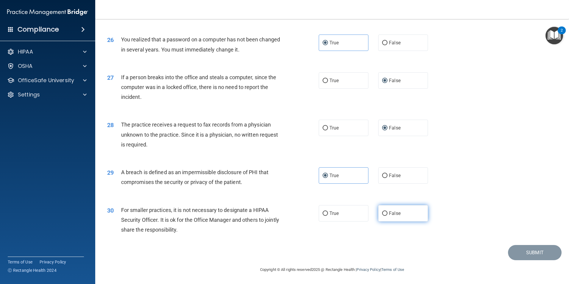
radio input "true"
click at [527, 254] on button "Submit" at bounding box center [535, 252] width 54 height 15
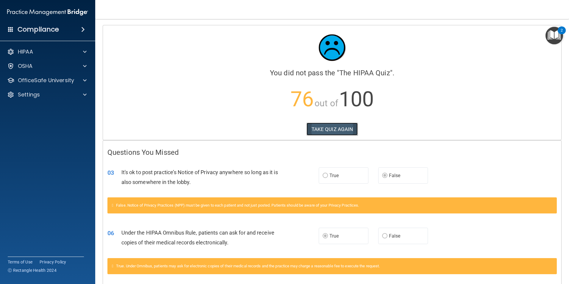
click at [335, 128] on button "TAKE QUIZ AGAIN" at bounding box center [331, 129] width 51 height 13
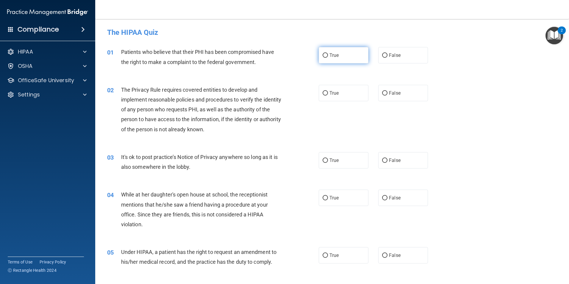
click at [322, 56] on input "True" at bounding box center [324, 55] width 5 height 4
radio input "true"
click at [322, 92] on input "True" at bounding box center [324, 93] width 5 height 4
radio input "true"
click at [331, 161] on span "True" at bounding box center [333, 160] width 9 height 6
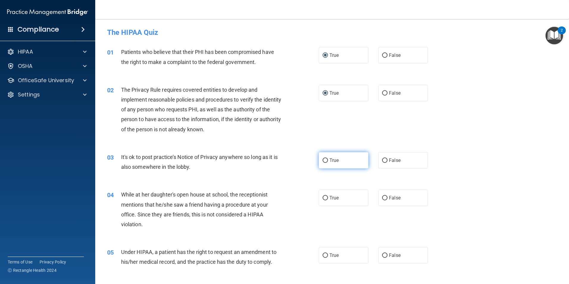
click at [328, 161] on input "True" at bounding box center [324, 160] width 5 height 4
radio input "true"
click at [385, 198] on label "False" at bounding box center [403, 197] width 50 height 16
click at [385, 198] on input "False" at bounding box center [384, 198] width 5 height 4
radio input "true"
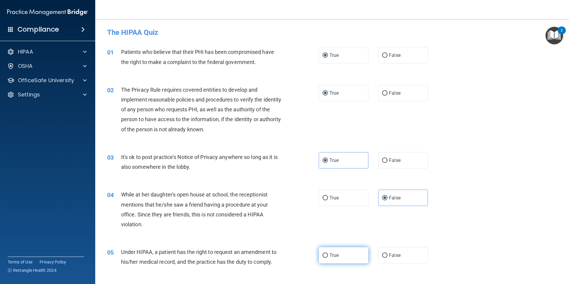
click at [325, 254] on input "True" at bounding box center [324, 255] width 5 height 4
radio input "true"
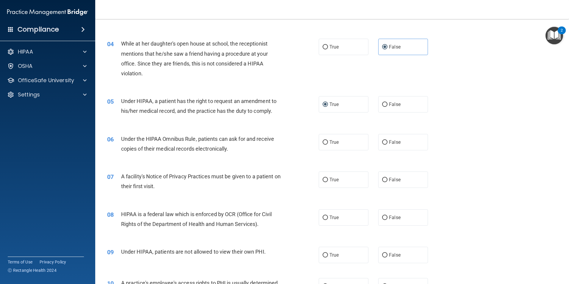
scroll to position [149, 0]
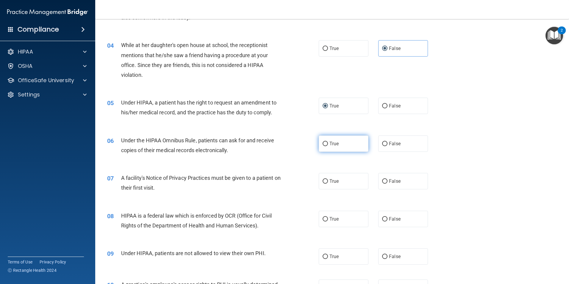
click at [323, 146] on input "True" at bounding box center [324, 144] width 5 height 4
radio input "true"
drag, startPoint x: 324, startPoint y: 180, endPoint x: 322, endPoint y: 183, distance: 4.1
click at [323, 182] on input "True" at bounding box center [324, 181] width 5 height 4
radio input "true"
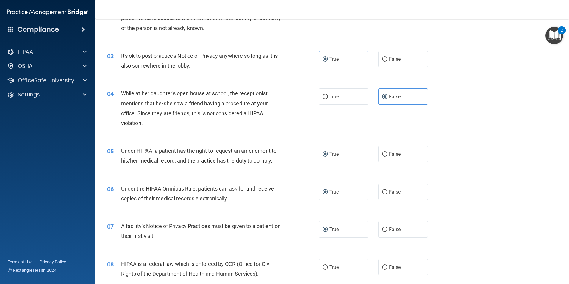
scroll to position [103, 0]
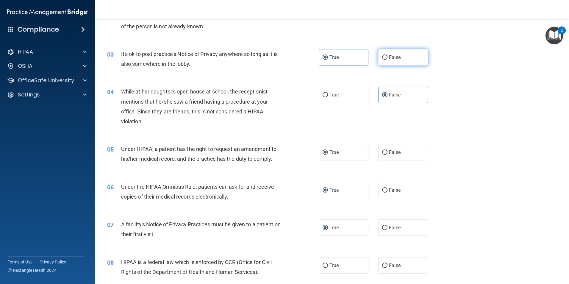
click at [382, 57] on input "False" at bounding box center [384, 57] width 5 height 4
radio input "true"
radio input "false"
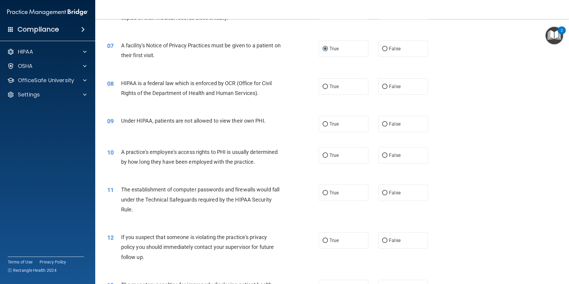
scroll to position [292, 0]
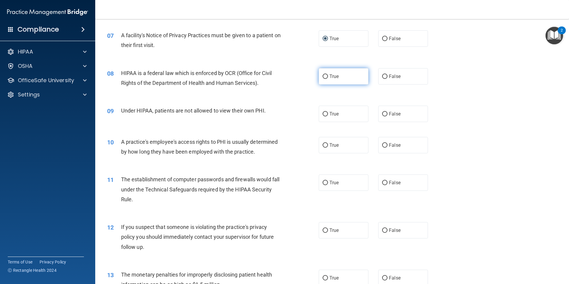
click at [322, 76] on input "True" at bounding box center [324, 76] width 5 height 4
radio input "true"
click at [382, 145] on input "False" at bounding box center [384, 145] width 5 height 4
radio input "true"
click at [384, 181] on input "False" at bounding box center [384, 183] width 5 height 4
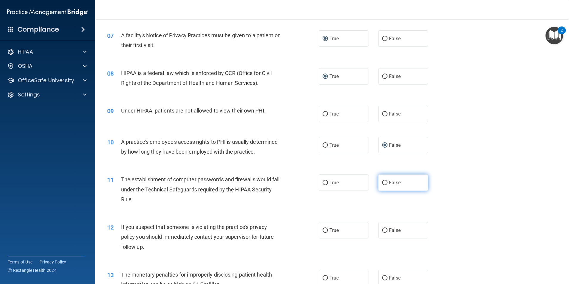
radio input "true"
click at [319, 183] on label "True" at bounding box center [344, 182] width 50 height 16
click at [322, 183] on input "True" at bounding box center [324, 183] width 5 height 4
radio input "true"
radio input "false"
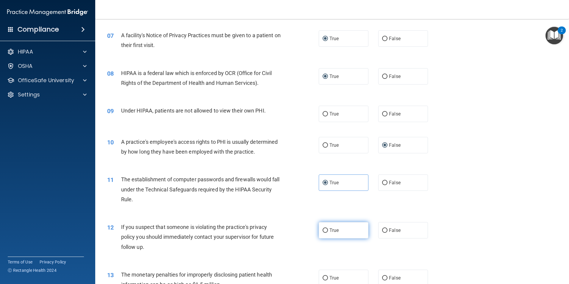
click at [322, 231] on label "True" at bounding box center [344, 230] width 50 height 16
click at [323, 230] on input "True" at bounding box center [324, 230] width 5 height 4
radio input "true"
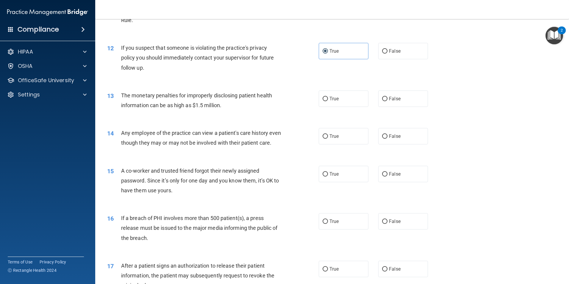
scroll to position [474, 0]
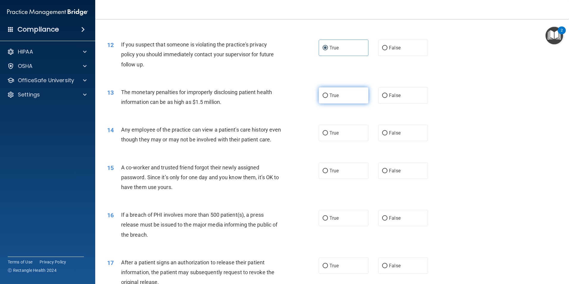
drag, startPoint x: 327, startPoint y: 93, endPoint x: 325, endPoint y: 96, distance: 3.1
click at [325, 96] on label "True" at bounding box center [344, 95] width 50 height 16
click at [325, 96] on input "True" at bounding box center [324, 95] width 5 height 4
radio input "true"
drag, startPoint x: 380, startPoint y: 133, endPoint x: 385, endPoint y: 133, distance: 4.8
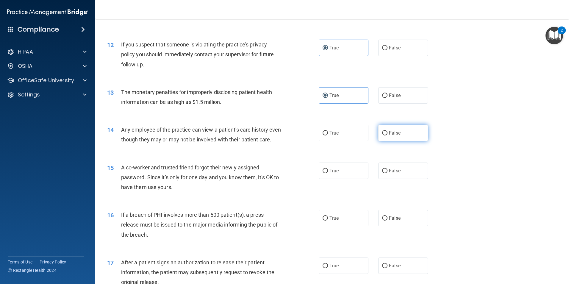
click at [382, 133] on input "False" at bounding box center [384, 133] width 5 height 4
radio input "true"
click at [384, 173] on input "False" at bounding box center [384, 171] width 5 height 4
radio input "true"
click at [327, 226] on label "True" at bounding box center [344, 218] width 50 height 16
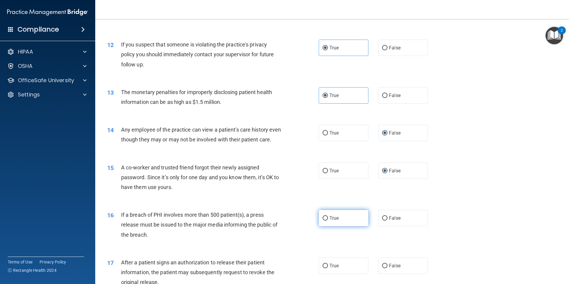
click at [327, 220] on input "True" at bounding box center [324, 218] width 5 height 4
radio input "true"
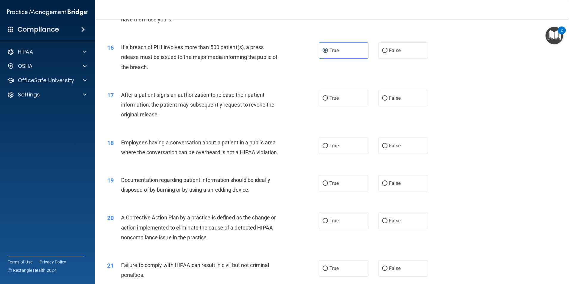
scroll to position [650, 0]
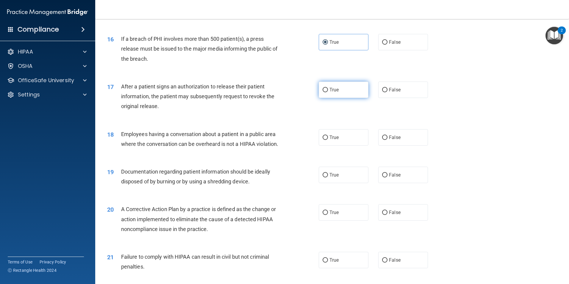
click at [324, 92] on input "True" at bounding box center [324, 90] width 5 height 4
radio input "true"
click at [384, 140] on input "False" at bounding box center [384, 137] width 5 height 4
radio input "true"
drag, startPoint x: 320, startPoint y: 185, endPoint x: 326, endPoint y: 184, distance: 6.0
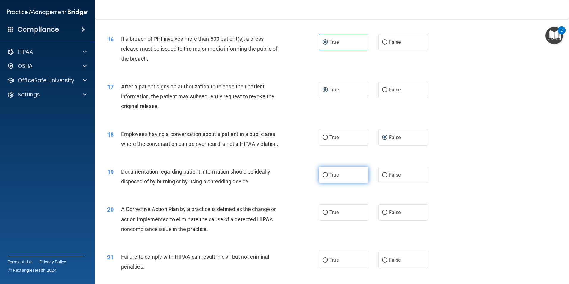
click at [322, 177] on input "True" at bounding box center [324, 175] width 5 height 4
radio input "true"
click at [322, 215] on input "True" at bounding box center [324, 212] width 5 height 4
radio input "true"
drag, startPoint x: 379, startPoint y: 268, endPoint x: 382, endPoint y: 269, distance: 3.1
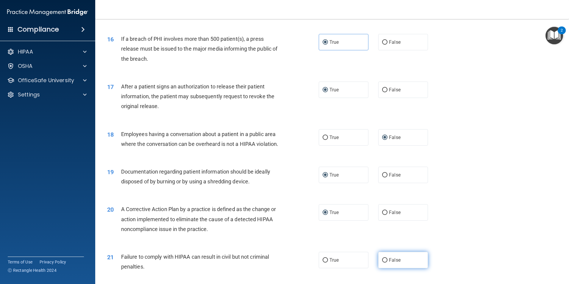
click at [382, 262] on input "False" at bounding box center [384, 260] width 5 height 4
radio input "true"
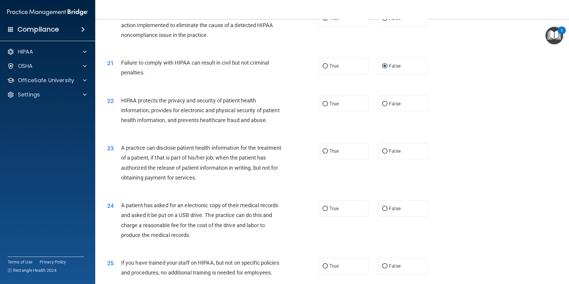
scroll to position [852, 0]
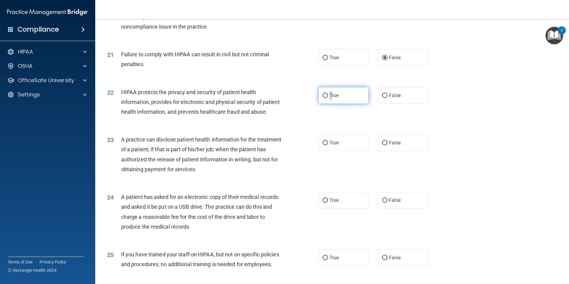
click at [329, 98] on span "True" at bounding box center [333, 95] width 9 height 6
click at [323, 98] on input "True" at bounding box center [324, 95] width 5 height 4
radio input "true"
click at [325, 208] on label "True" at bounding box center [344, 200] width 50 height 16
click at [324, 203] on input "True" at bounding box center [324, 200] width 5 height 4
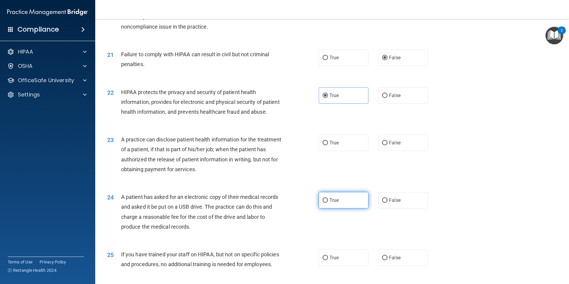
radio input "true"
click at [325, 145] on input "True" at bounding box center [324, 143] width 5 height 4
radio input "true"
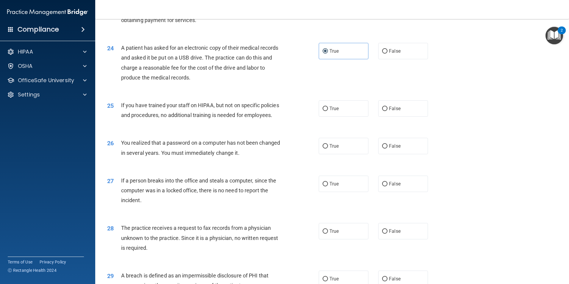
scroll to position [1029, 0]
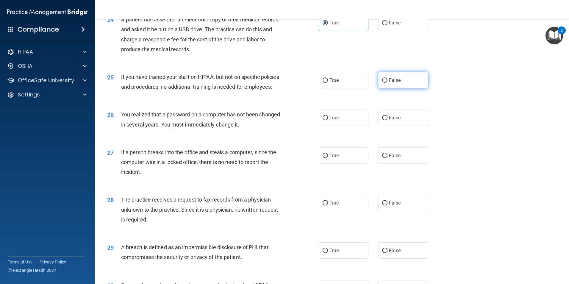
click at [382, 83] on input "False" at bounding box center [384, 80] width 5 height 4
radio input "true"
click at [324, 120] on input "True" at bounding box center [324, 118] width 5 height 4
radio input "true"
click at [382, 158] on input "False" at bounding box center [384, 155] width 5 height 4
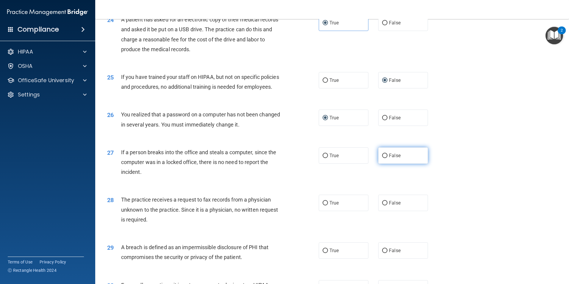
radio input "true"
click at [379, 211] on label "False" at bounding box center [403, 202] width 50 height 16
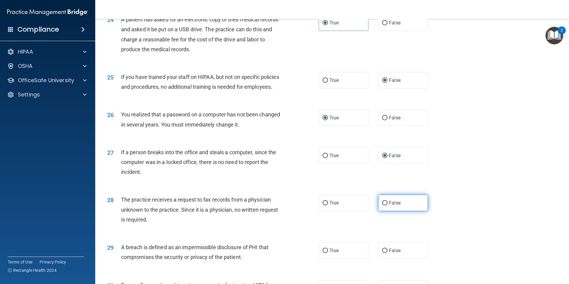
click at [382, 205] on input "False" at bounding box center [384, 203] width 5 height 4
radio input "true"
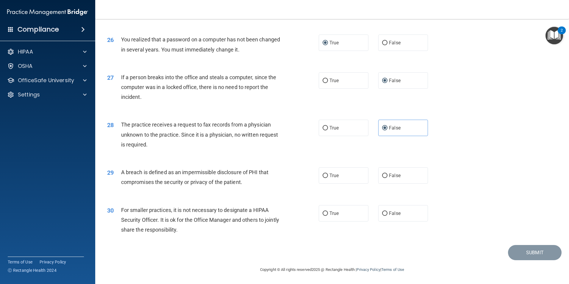
scroll to position [1134, 0]
drag, startPoint x: 320, startPoint y: 175, endPoint x: 324, endPoint y: 176, distance: 3.9
click at [322, 176] on input "True" at bounding box center [324, 175] width 5 height 4
radio input "true"
drag, startPoint x: 381, startPoint y: 214, endPoint x: 386, endPoint y: 213, distance: 4.8
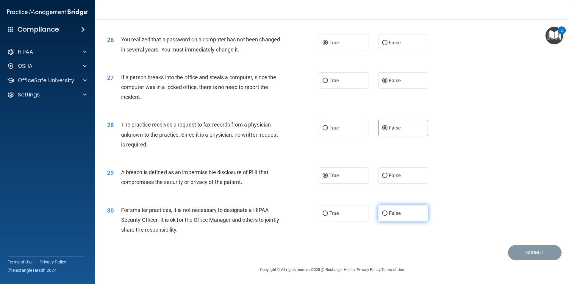
click at [382, 213] on input "False" at bounding box center [384, 213] width 5 height 4
radio input "true"
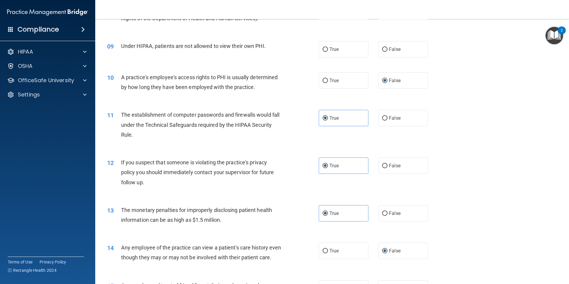
scroll to position [353, 0]
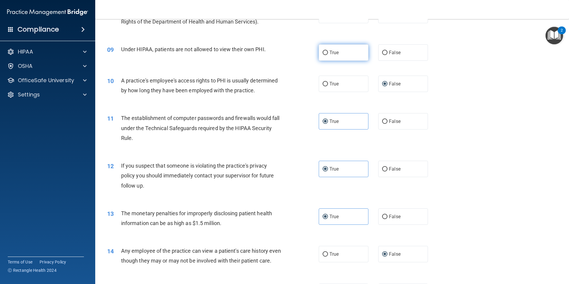
click at [322, 52] on input "True" at bounding box center [324, 53] width 5 height 4
radio input "true"
click at [382, 52] on input "False" at bounding box center [384, 53] width 5 height 4
radio input "true"
radio input "false"
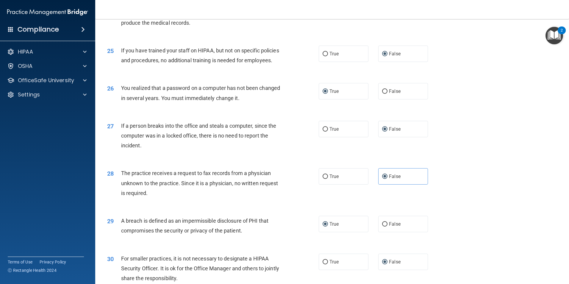
scroll to position [1134, 0]
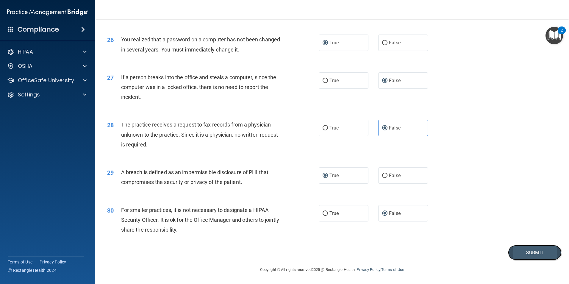
click at [512, 248] on button "Submit" at bounding box center [535, 252] width 54 height 15
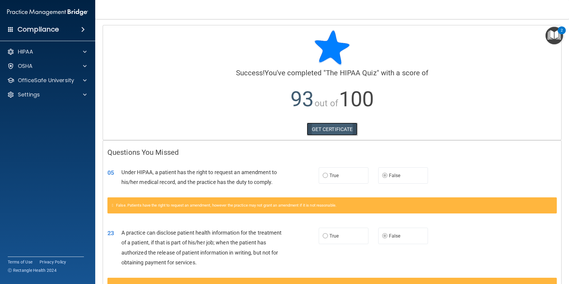
click at [334, 130] on link "GET CERTIFICATE" at bounding box center [332, 129] width 51 height 13
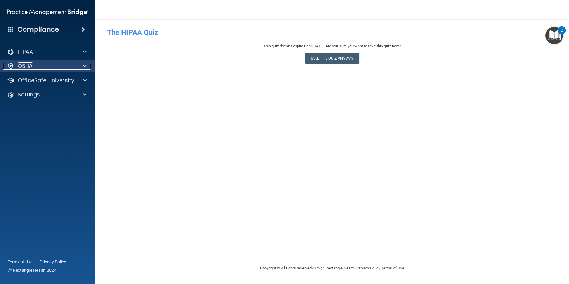
click at [38, 65] on div "OSHA" at bounding box center [40, 65] width 74 height 7
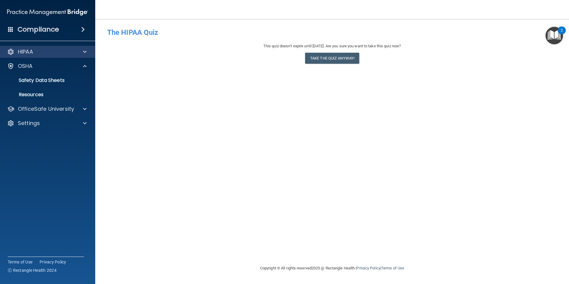
drag, startPoint x: 60, startPoint y: 42, endPoint x: 60, endPoint y: 46, distance: 4.2
click at [60, 46] on div "Compliance HIPAA Documents and Policies Report an Incident Business Associates …" at bounding box center [47, 142] width 95 height 284
click at [59, 50] on div "HIPAA" at bounding box center [40, 51] width 74 height 7
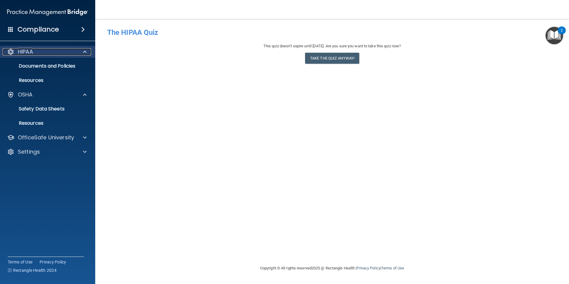
click at [71, 54] on div "HIPAA" at bounding box center [40, 51] width 74 height 7
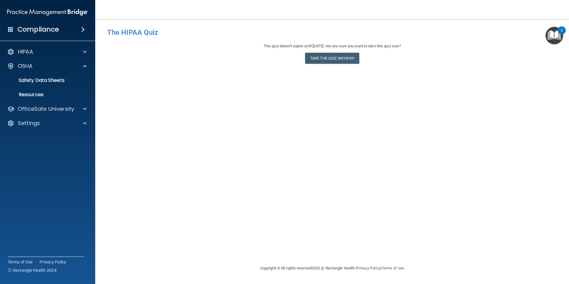
click at [82, 27] on span at bounding box center [83, 29] width 4 height 7
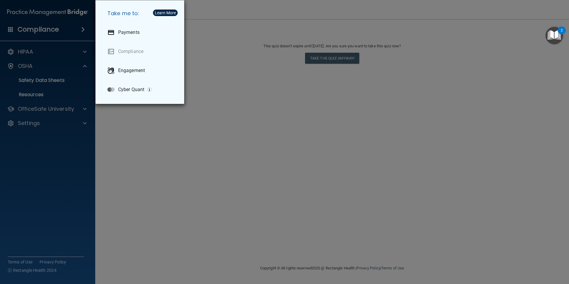
click at [21, 15] on div "Take me to: Payments Compliance Engagement Cyber Quant" at bounding box center [284, 142] width 569 height 284
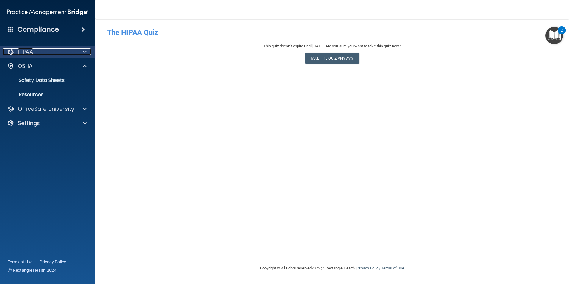
click at [12, 52] on div at bounding box center [10, 51] width 7 height 7
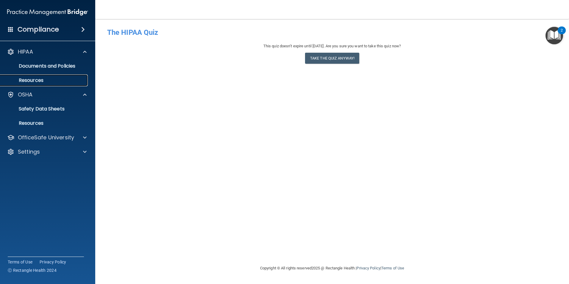
click at [16, 81] on p "Resources" at bounding box center [44, 80] width 81 height 6
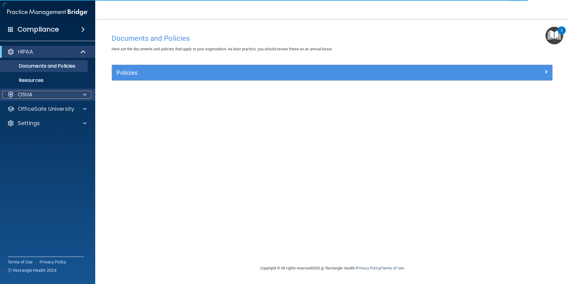
click at [39, 95] on div "OSHA" at bounding box center [40, 94] width 74 height 7
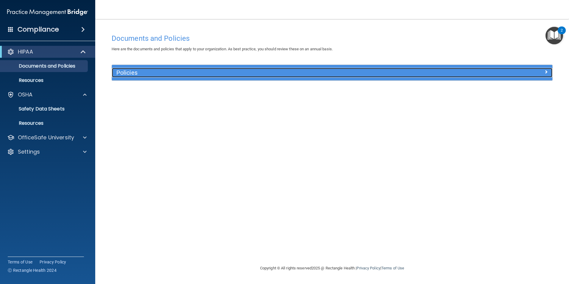
click at [208, 71] on h5 "Policies" at bounding box center [276, 72] width 321 height 7
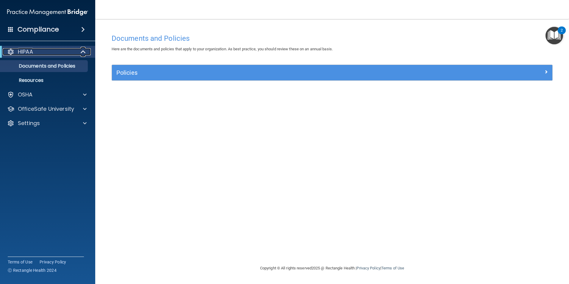
click at [49, 54] on div "HIPAA" at bounding box center [39, 51] width 73 height 7
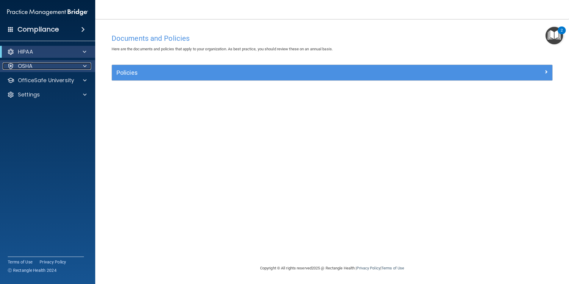
click at [83, 69] on div at bounding box center [83, 65] width 15 height 7
click at [86, 67] on span at bounding box center [85, 65] width 4 height 7
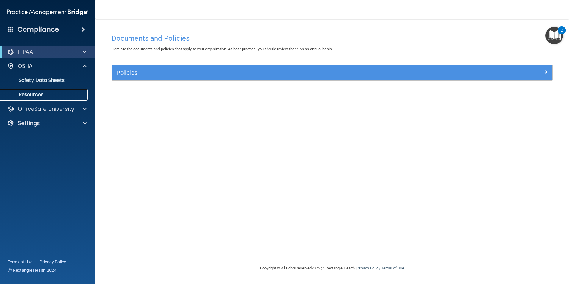
click at [32, 94] on p "Resources" at bounding box center [44, 95] width 81 height 6
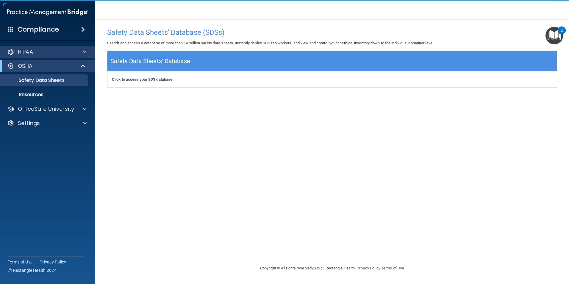
click at [81, 55] on div "HIPAA" at bounding box center [47, 52] width 95 height 12
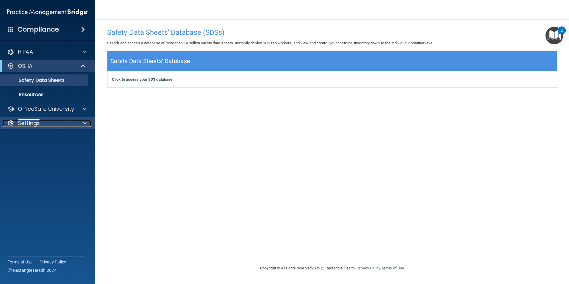
click at [31, 122] on p "Settings" at bounding box center [29, 123] width 22 height 7
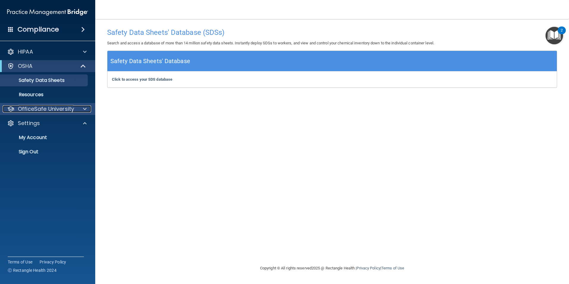
click at [43, 109] on p "OfficeSafe University" at bounding box center [46, 108] width 56 height 7
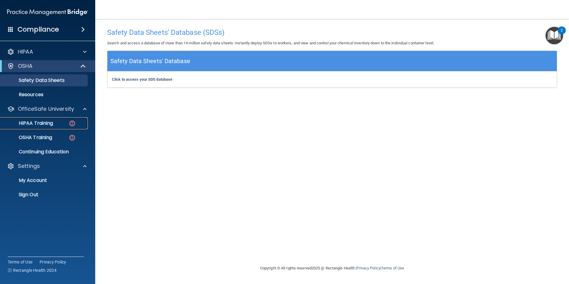
click at [46, 121] on p "HIPAA Training" at bounding box center [28, 123] width 49 height 6
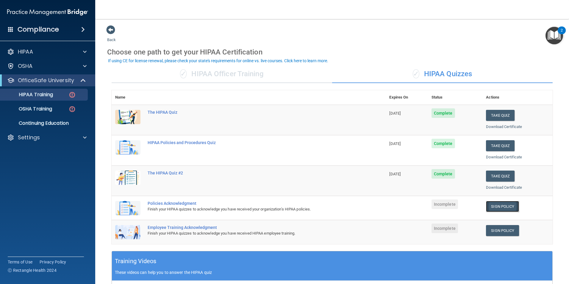
click at [500, 204] on link "Sign Policy" at bounding box center [502, 206] width 33 height 11
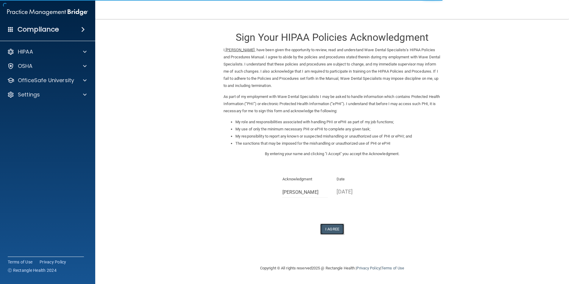
click at [328, 229] on button "I Agree" at bounding box center [332, 228] width 24 height 11
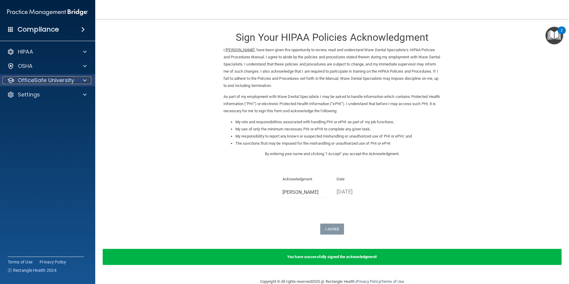
click at [47, 81] on p "OfficeSafe University" at bounding box center [46, 80] width 56 height 7
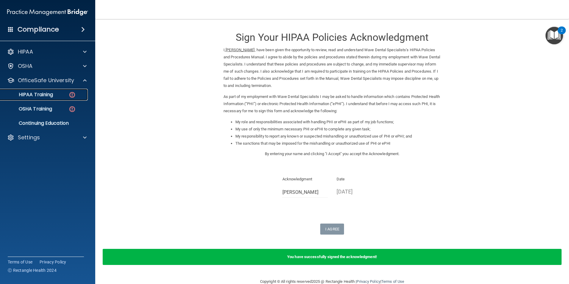
click at [56, 93] on div "HIPAA Training" at bounding box center [44, 95] width 81 height 6
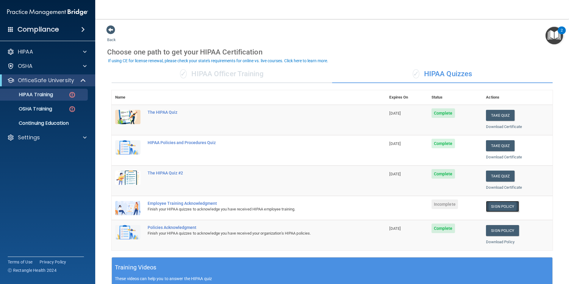
click at [507, 207] on link "Sign Policy" at bounding box center [502, 206] width 33 height 11
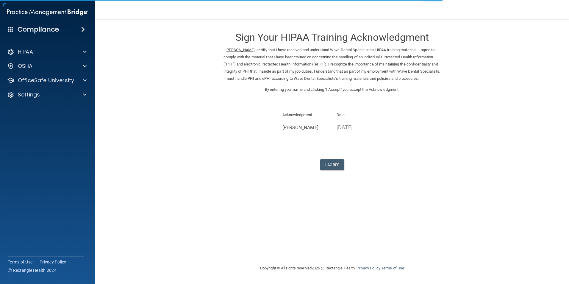
click at [322, 180] on form "Sign Your HIPAA Training Acknowledgment I, [PERSON_NAME] , certify that I have …" at bounding box center [332, 104] width 450 height 159
click at [328, 170] on button "I Agree" at bounding box center [332, 164] width 24 height 11
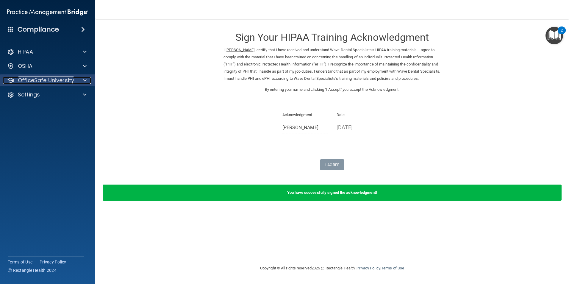
click at [33, 80] on p "OfficeSafe University" at bounding box center [46, 80] width 56 height 7
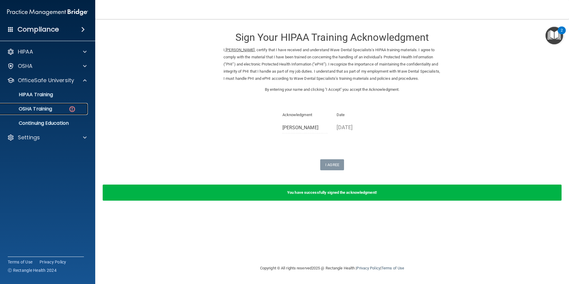
click at [38, 106] on p "OSHA Training" at bounding box center [28, 109] width 48 height 6
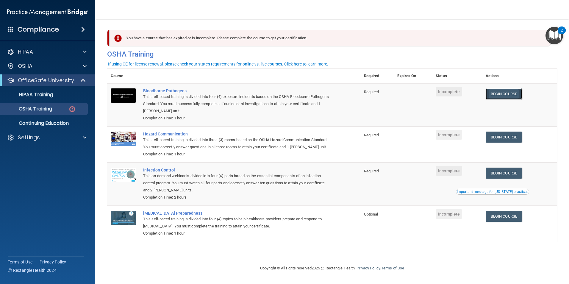
click at [517, 96] on link "Begin Course" at bounding box center [503, 93] width 36 height 11
click at [498, 93] on link "Begin Course" at bounding box center [503, 93] width 36 height 11
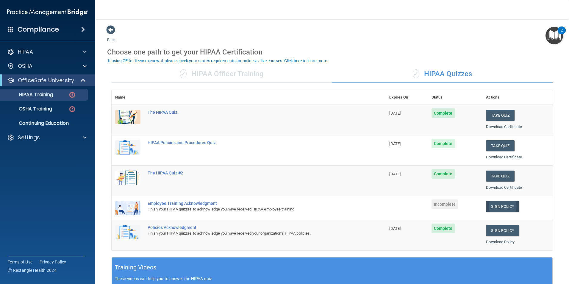
click at [501, 208] on link "Sign Policy" at bounding box center [502, 206] width 33 height 11
click at [172, 203] on div "Employee Training Acknowledgment" at bounding box center [252, 203] width 208 height 5
click at [503, 205] on link "Sign Policy" at bounding box center [502, 206] width 33 height 11
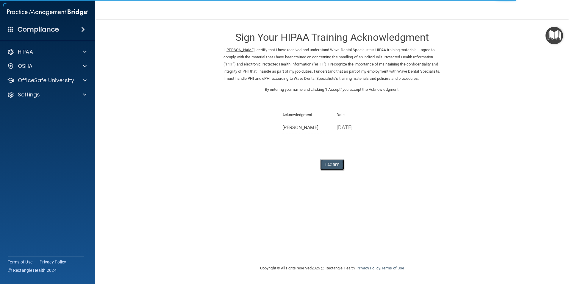
click at [333, 170] on button "I Agree" at bounding box center [332, 164] width 24 height 11
click at [331, 170] on button "I Agree" at bounding box center [332, 164] width 24 height 11
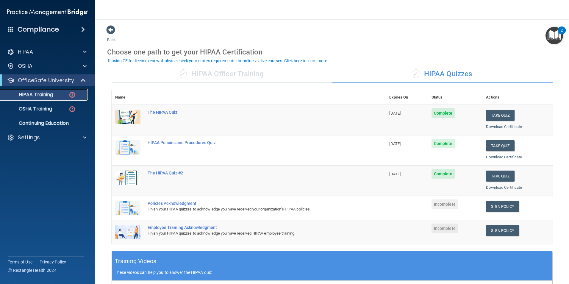
click at [36, 95] on p "HIPAA Training" at bounding box center [28, 95] width 49 height 6
click at [59, 68] on div "OSHA" at bounding box center [40, 65] width 74 height 7
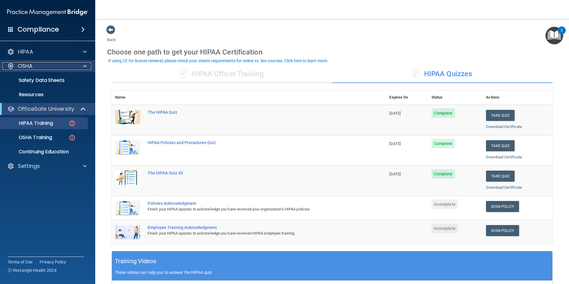
click at [59, 68] on div "OSHA" at bounding box center [40, 65] width 74 height 7
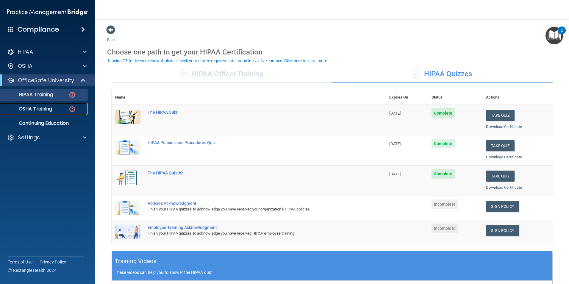
click at [54, 104] on link "OSHA Training" at bounding box center [41, 109] width 94 height 12
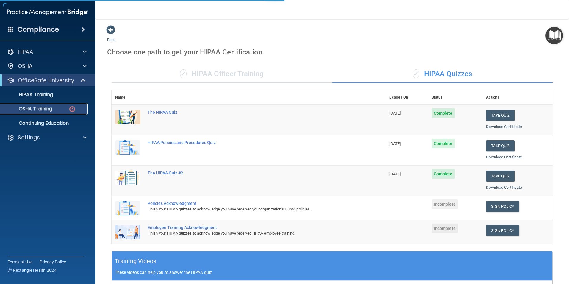
click at [54, 108] on div "OSHA Training" at bounding box center [44, 109] width 81 height 6
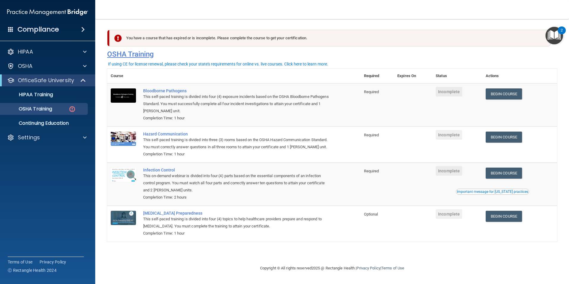
drag, startPoint x: 317, startPoint y: 43, endPoint x: 306, endPoint y: 50, distance: 12.7
click at [306, 50] on div "You have a course that has expired or is incomplete. Please complete the course…" at bounding box center [332, 46] width 459 height 32
click at [149, 43] on div "You have a course that has expired or is incomplete. Please complete the course…" at bounding box center [329, 38] width 441 height 17
click at [510, 95] on link "Begin Course" at bounding box center [503, 93] width 36 height 11
